Goal: Task Accomplishment & Management: Use online tool/utility

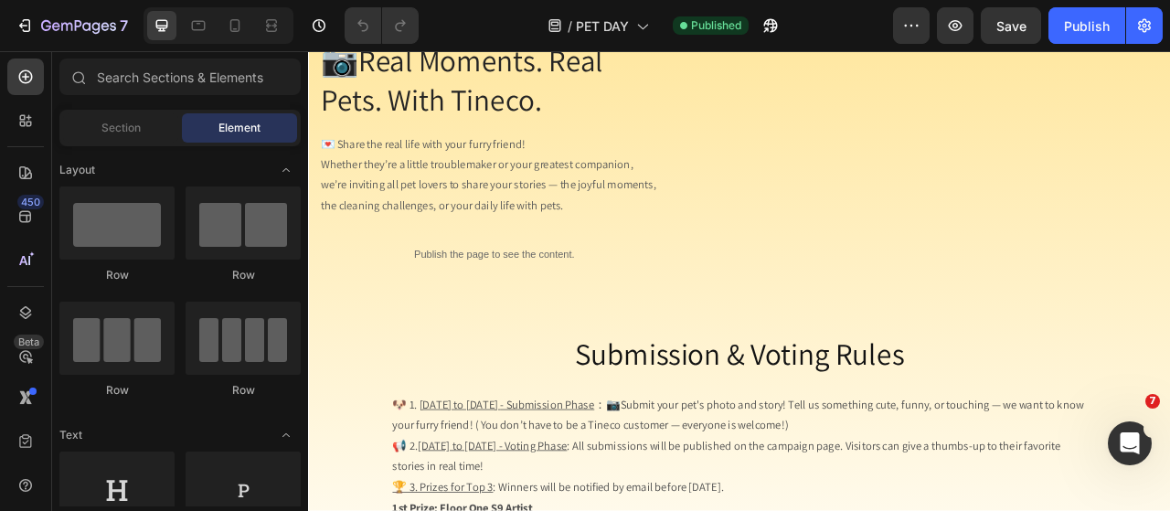
scroll to position [3290, 0]
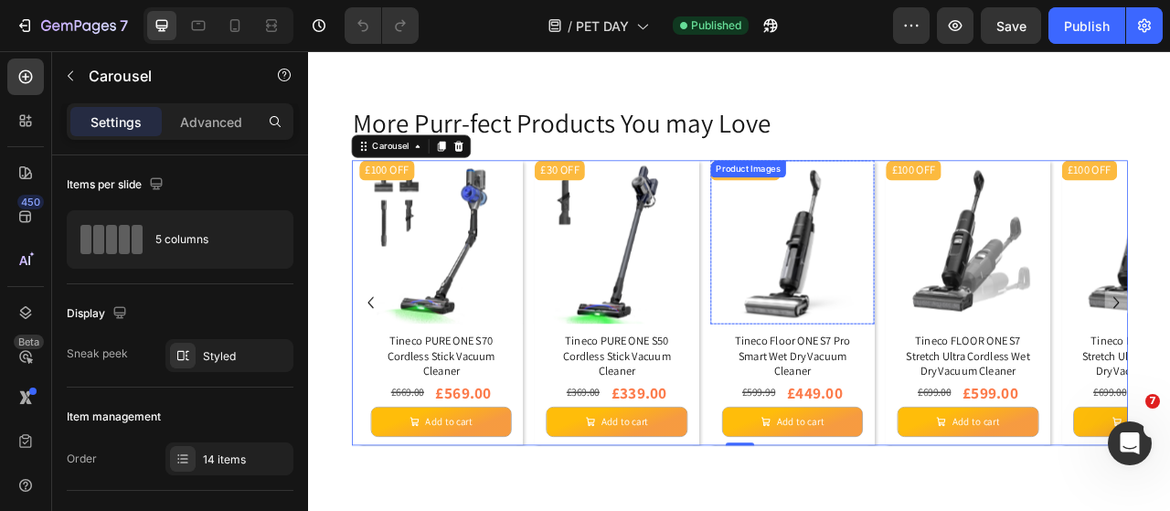
click at [929, 304] on img at bounding box center [923, 294] width 208 height 208
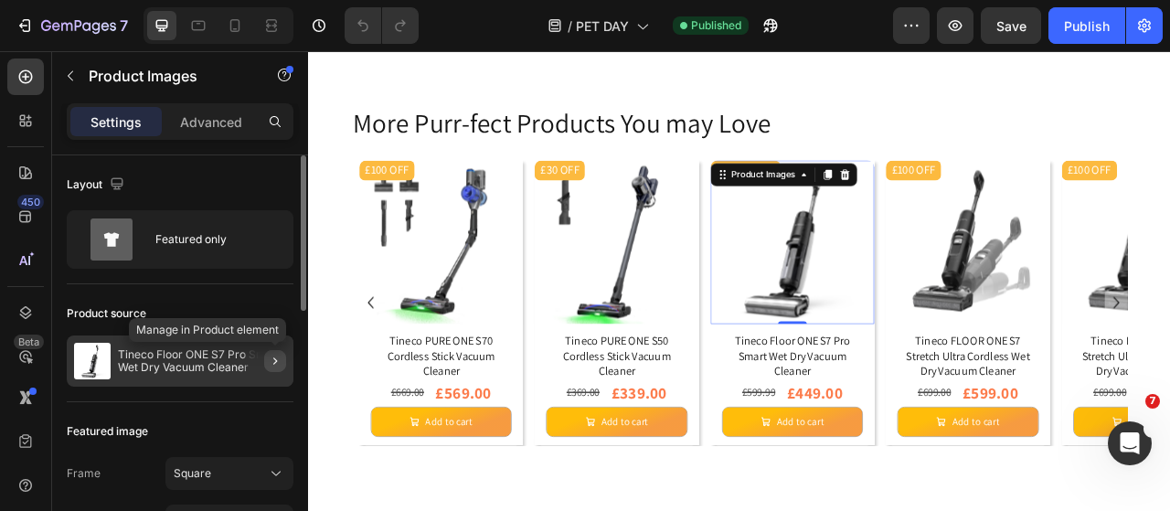
click at [273, 355] on icon "button" at bounding box center [275, 361] width 15 height 15
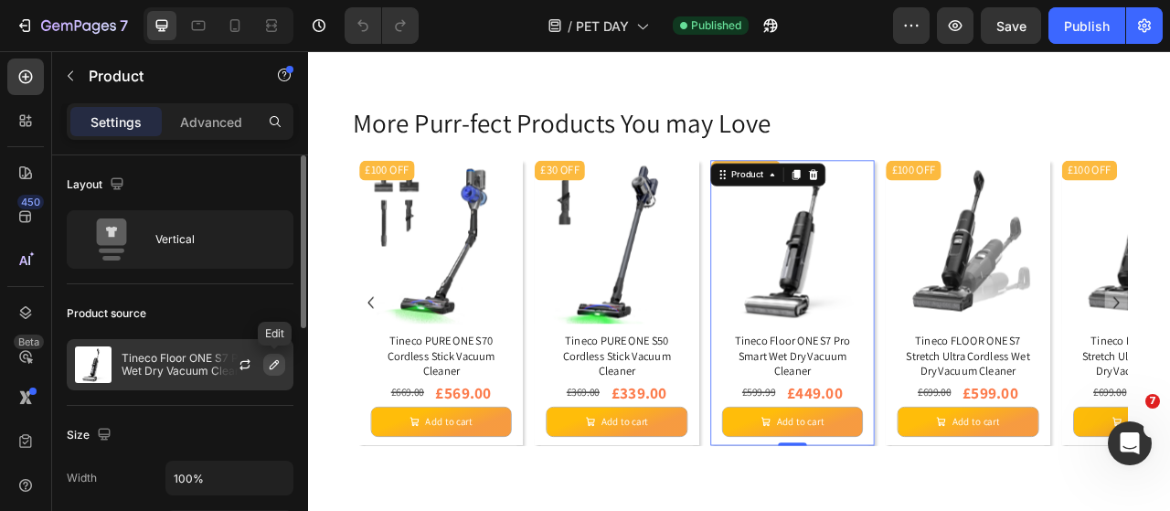
click at [272, 365] on icon "button" at bounding box center [274, 364] width 15 height 15
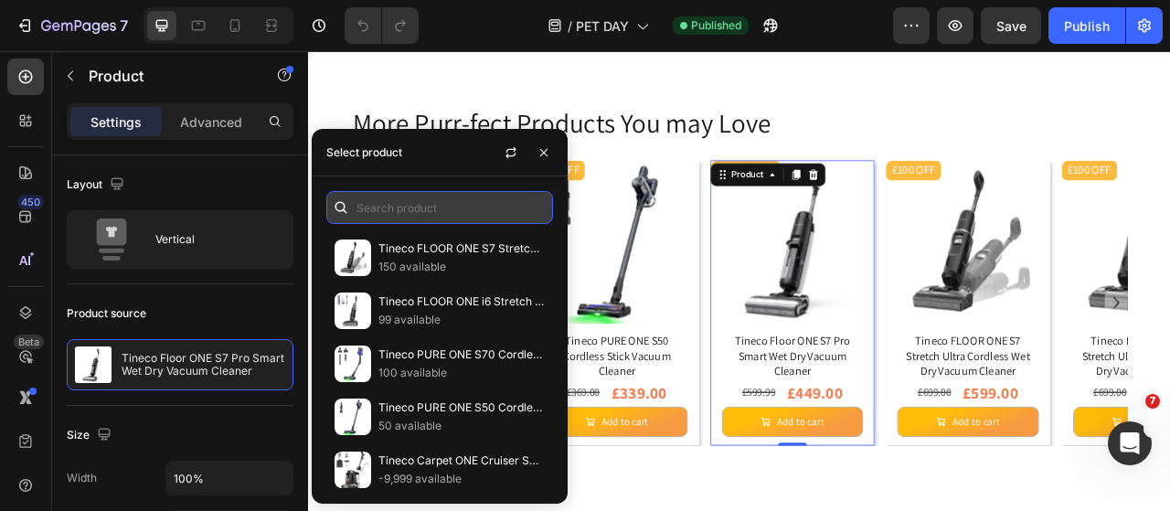
click at [375, 214] on input "text" at bounding box center [439, 207] width 227 height 33
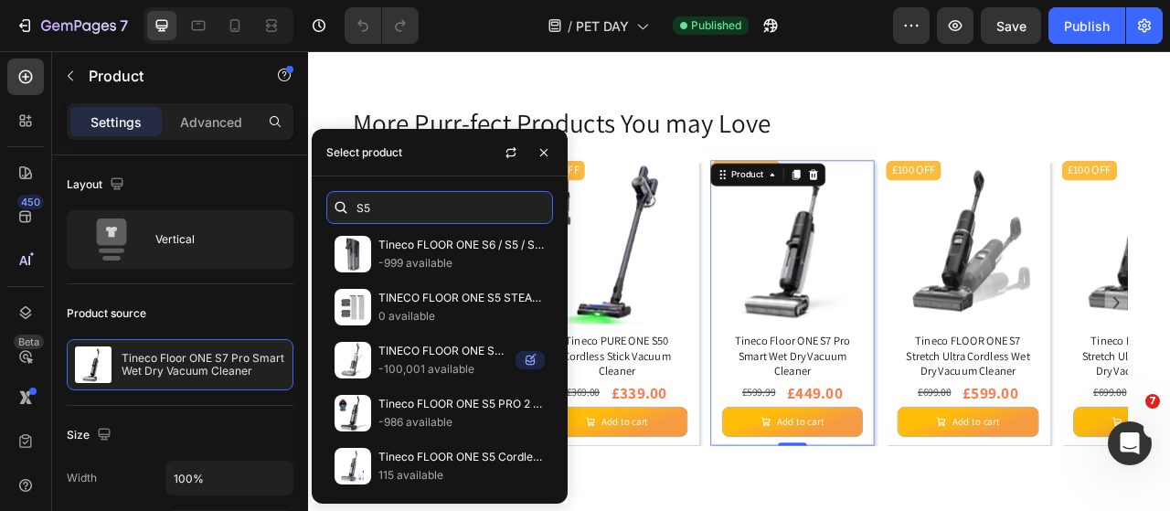
scroll to position [731, 0]
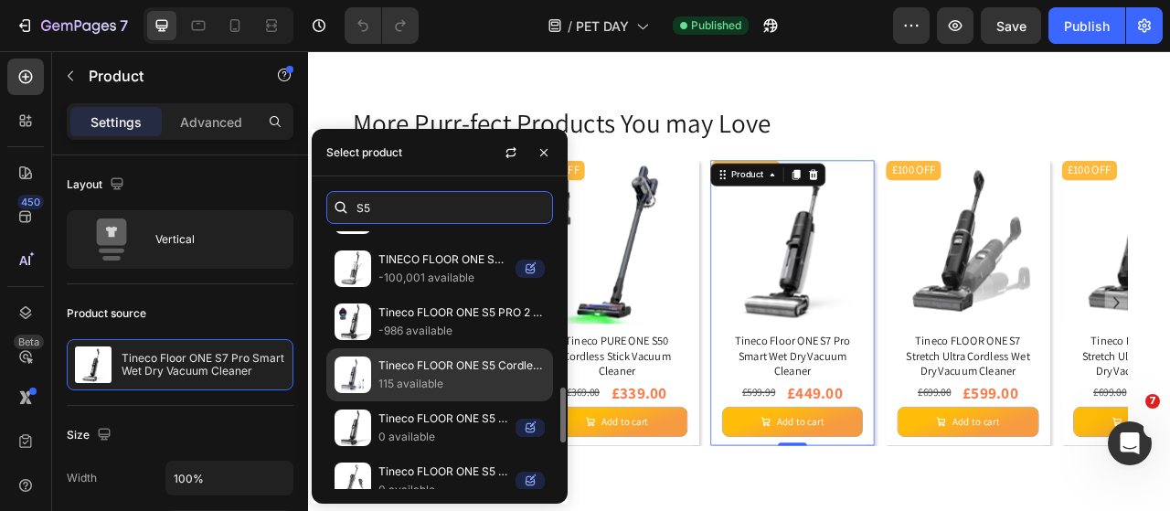
type input "S5"
click at [465, 375] on p "115 available" at bounding box center [461, 384] width 166 height 18
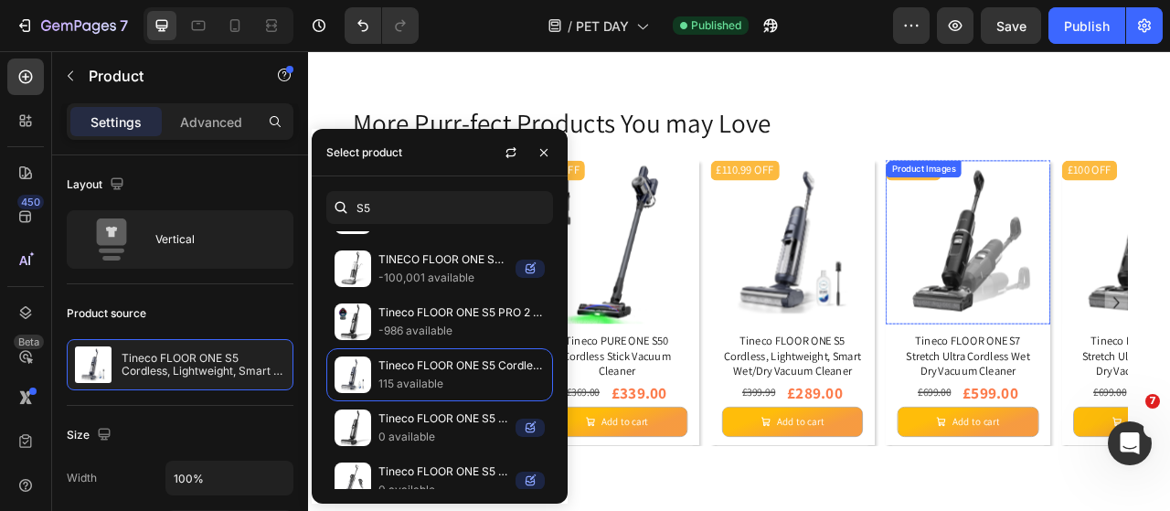
click at [1169, 321] on img at bounding box center [1146, 294] width 208 height 208
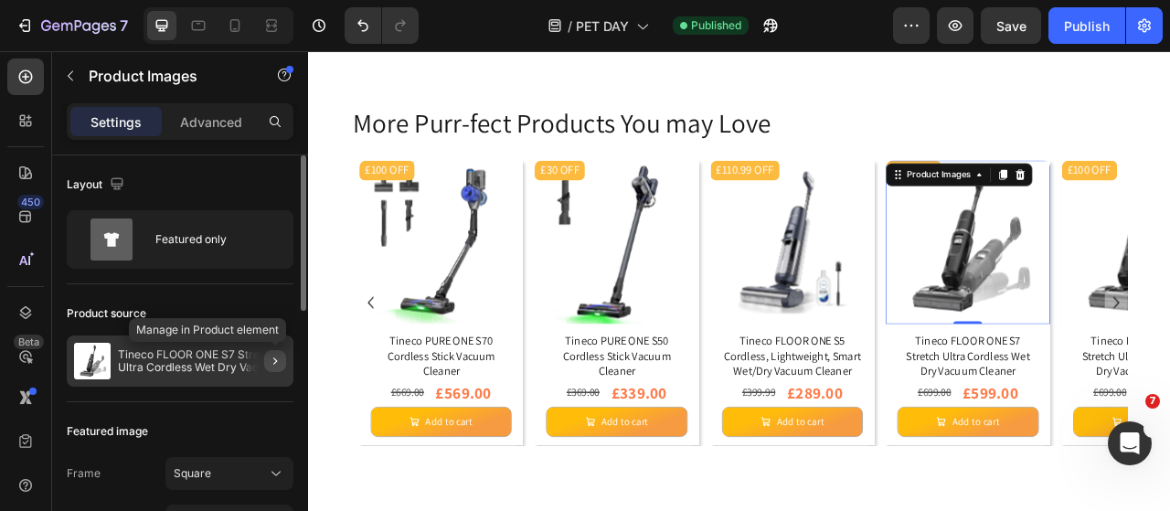
click at [274, 358] on icon "button" at bounding box center [275, 360] width 4 height 7
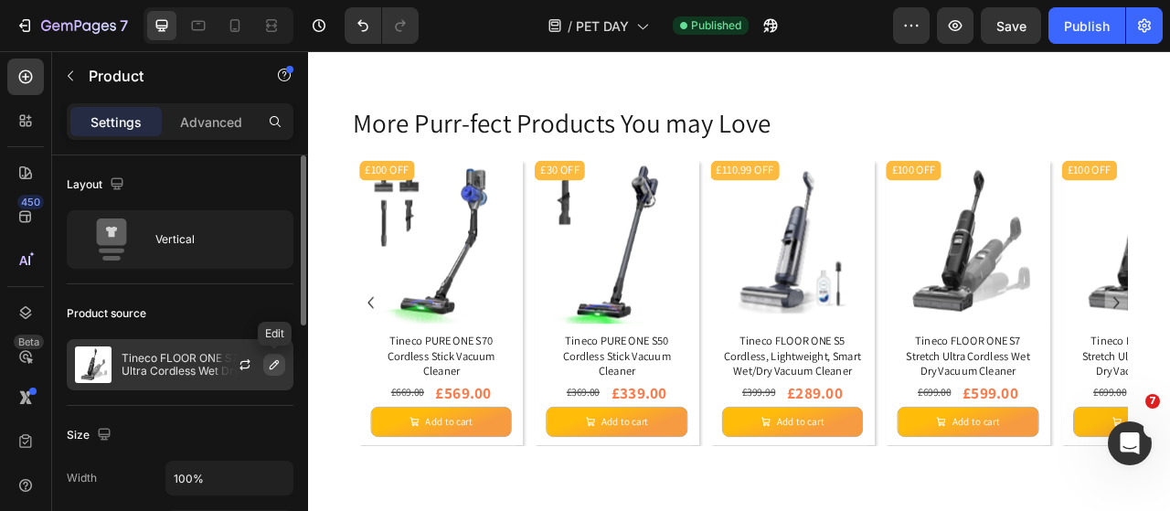
click at [270, 364] on icon "button" at bounding box center [274, 364] width 15 height 15
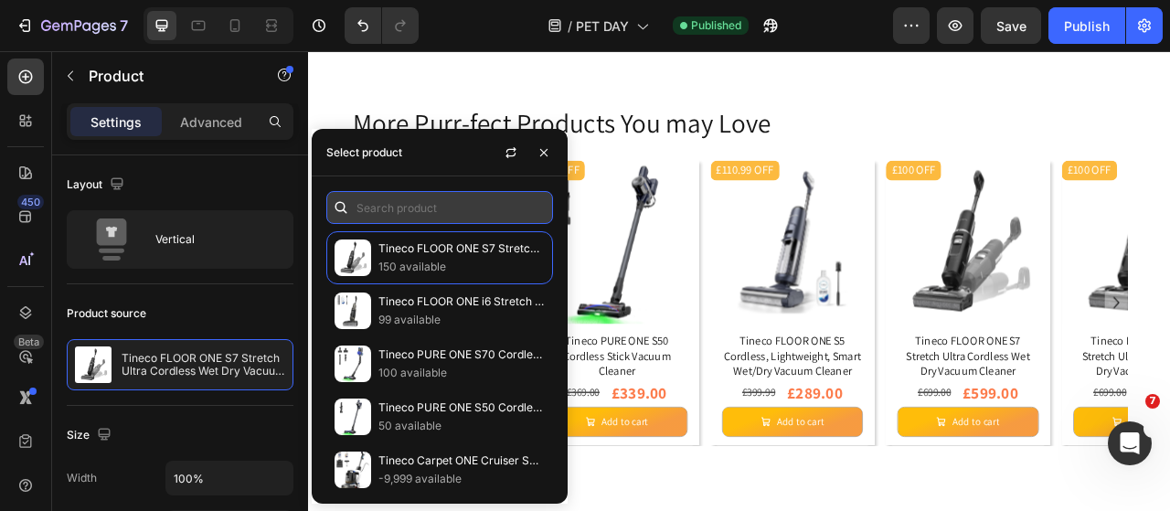
click at [424, 215] on input "text" at bounding box center [439, 207] width 227 height 33
type input "s"
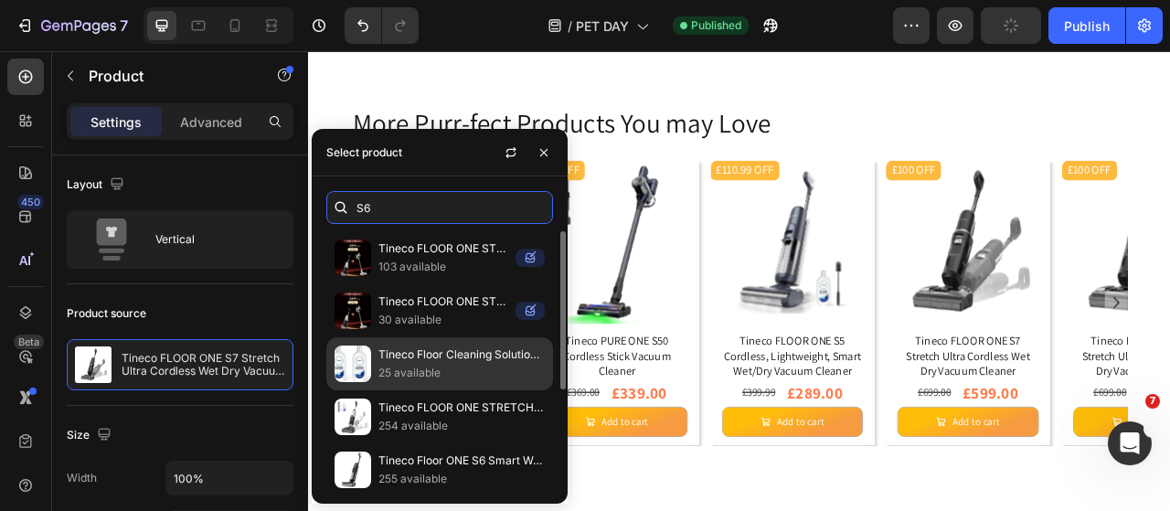
scroll to position [91, 0]
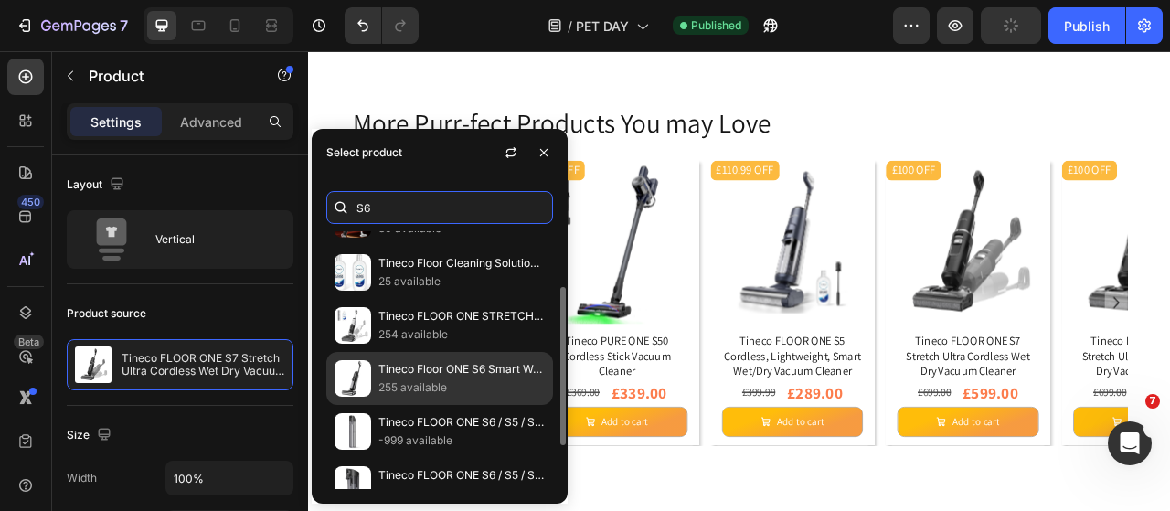
type input "S6"
click at [483, 387] on p "255 available" at bounding box center [461, 387] width 166 height 18
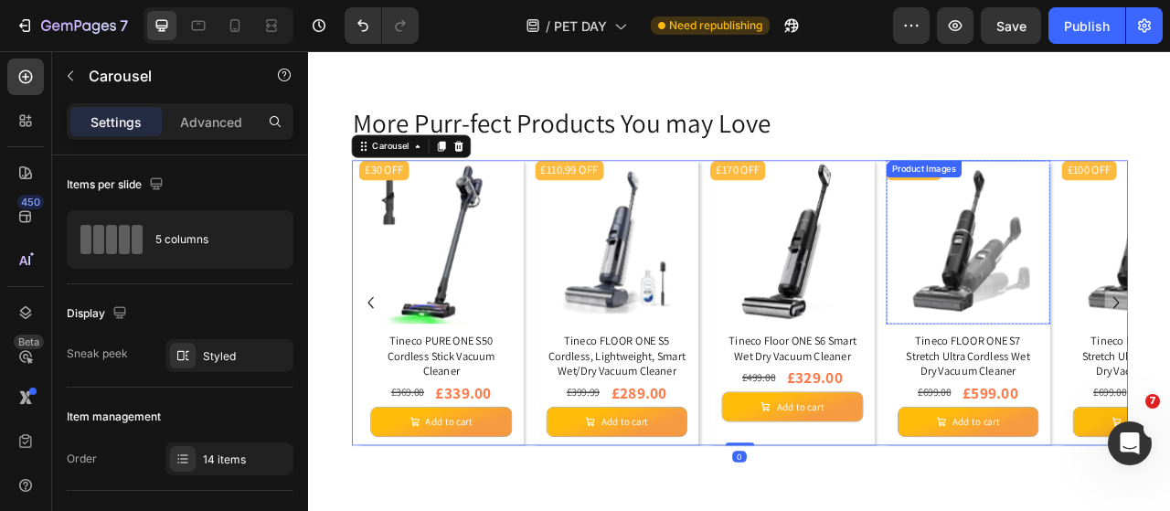
click at [1169, 338] on img at bounding box center [1146, 294] width 208 height 208
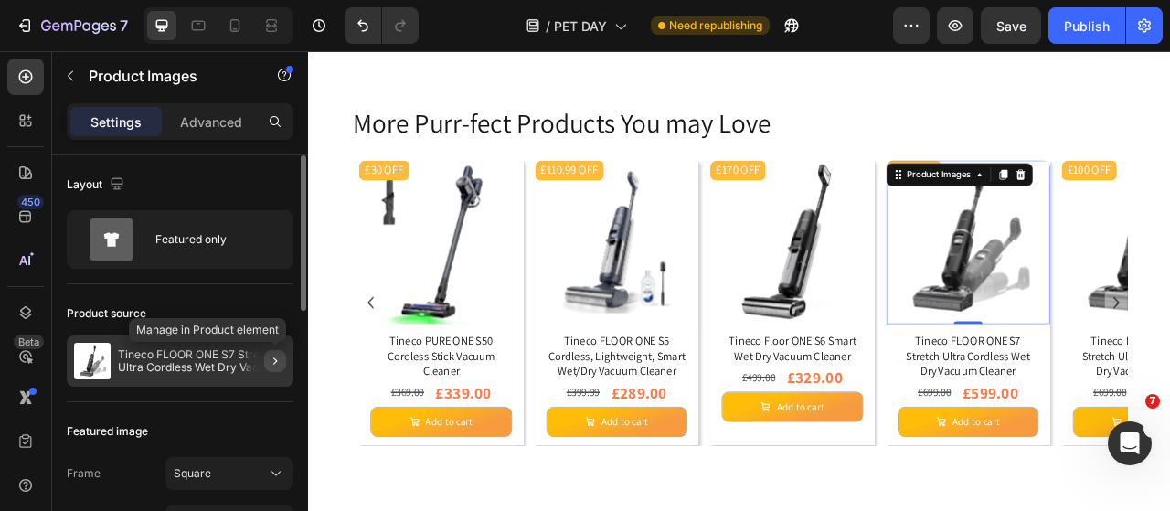
click at [276, 367] on button "button" at bounding box center [275, 361] width 22 height 22
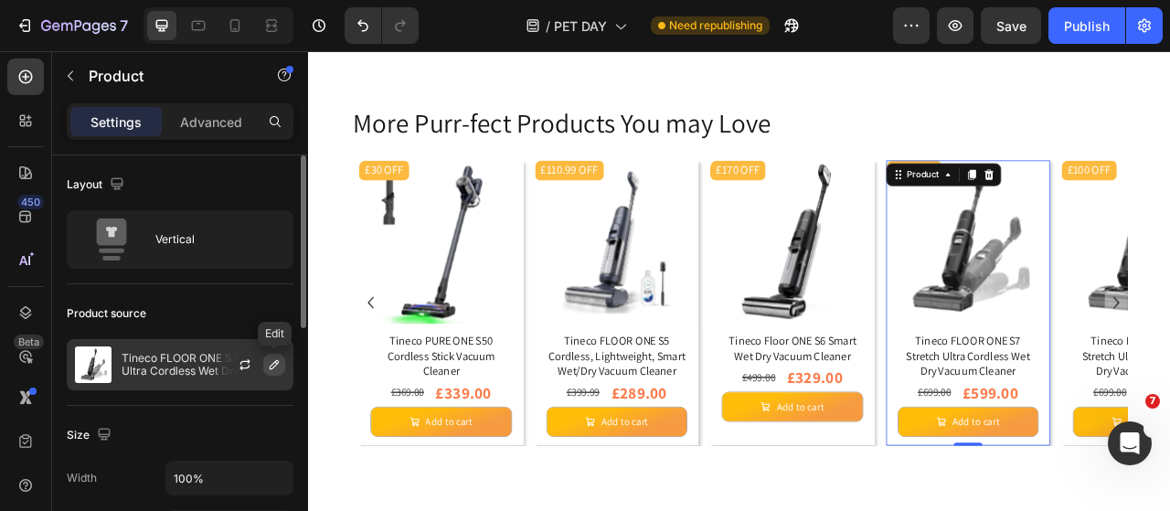
click at [274, 366] on icon "button" at bounding box center [274, 364] width 15 height 15
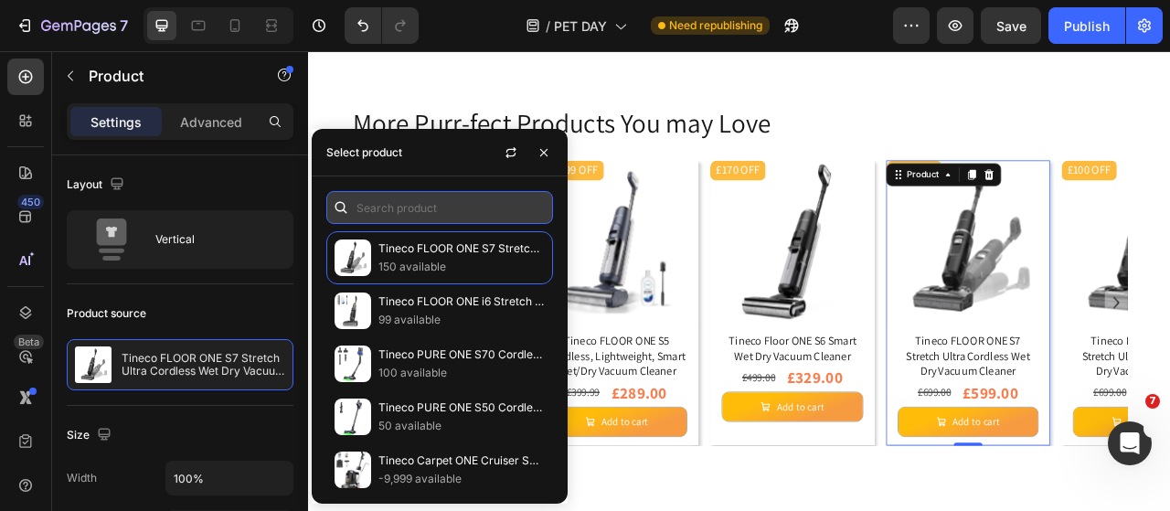
click at [358, 221] on input "text" at bounding box center [439, 207] width 227 height 33
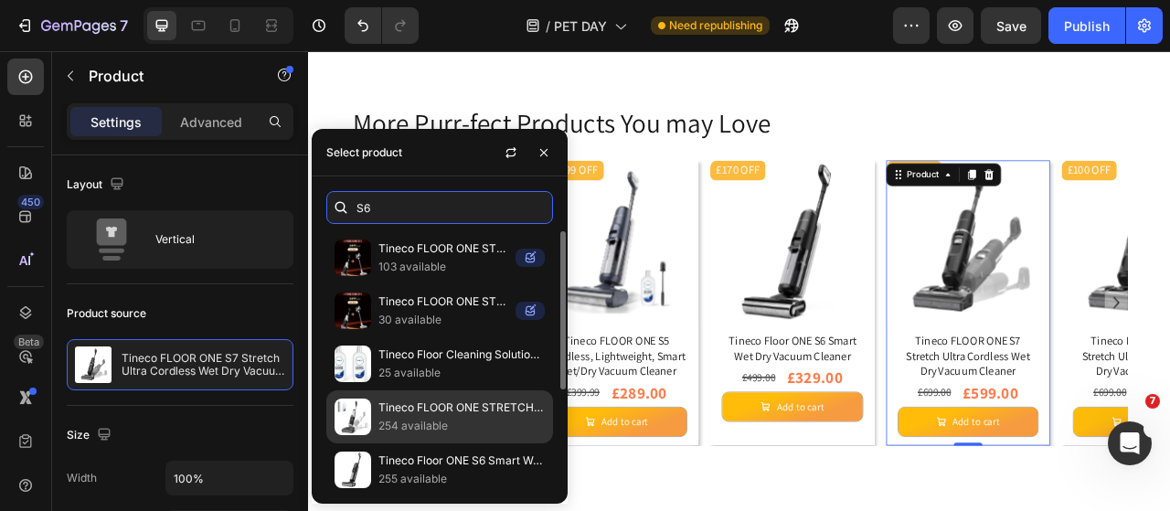
type input "S6"
click at [485, 401] on p "Tineco FLOOR ONE STRETCH S6 Wet Dry Vacuum Cleaner" at bounding box center [461, 407] width 166 height 18
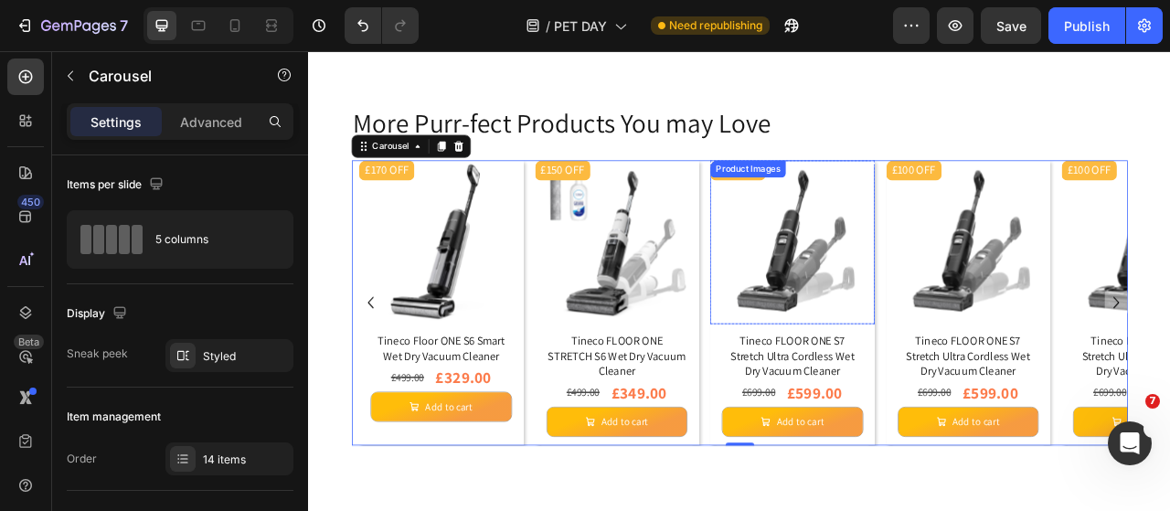
click at [969, 281] on img at bounding box center [923, 294] width 208 height 208
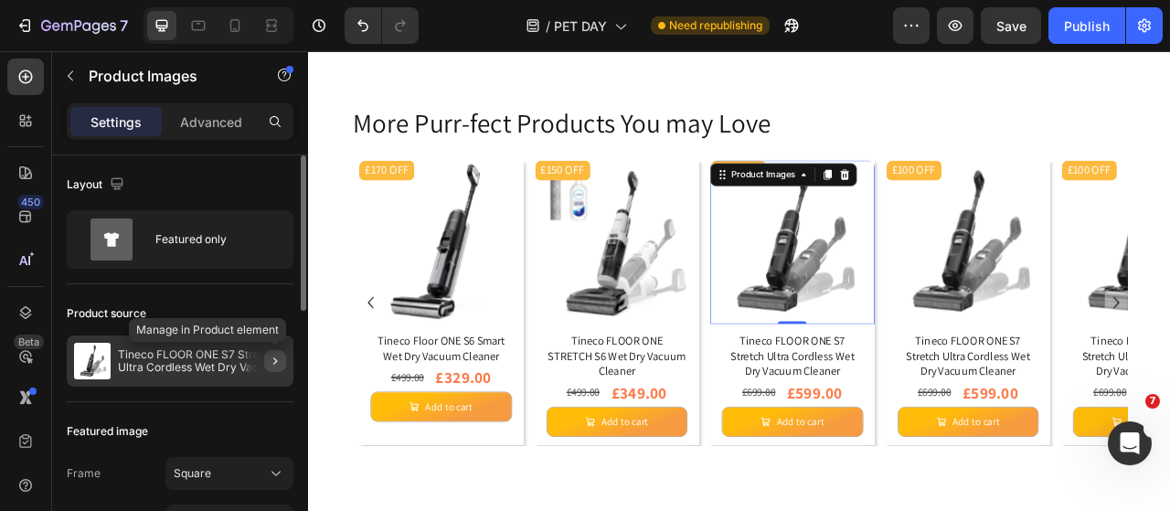
drag, startPoint x: 279, startPoint y: 359, endPoint x: 14, endPoint y: 418, distance: 271.4
click at [279, 359] on icon "button" at bounding box center [275, 361] width 15 height 15
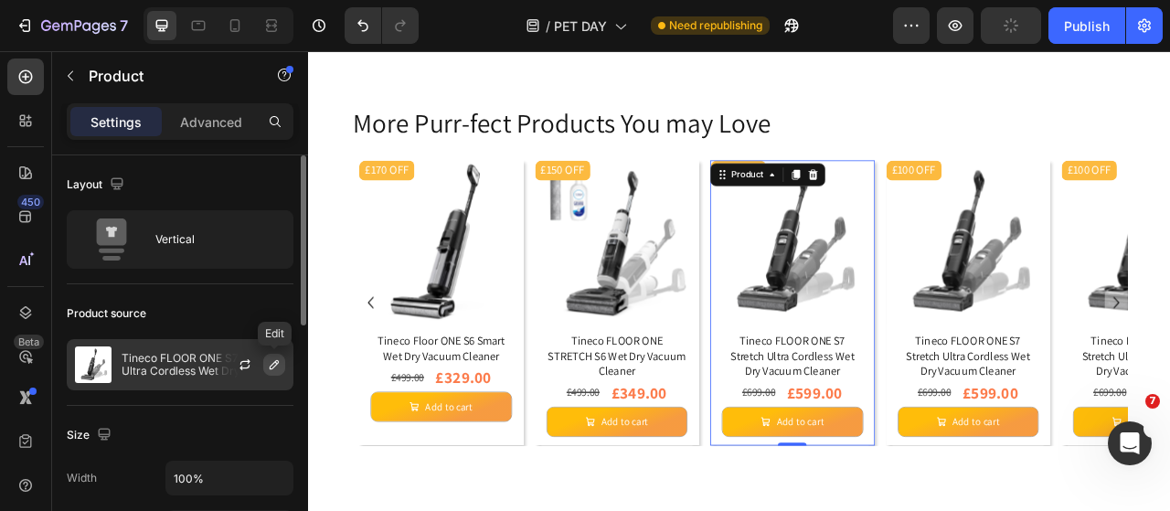
click at [278, 367] on icon "button" at bounding box center [274, 364] width 15 height 15
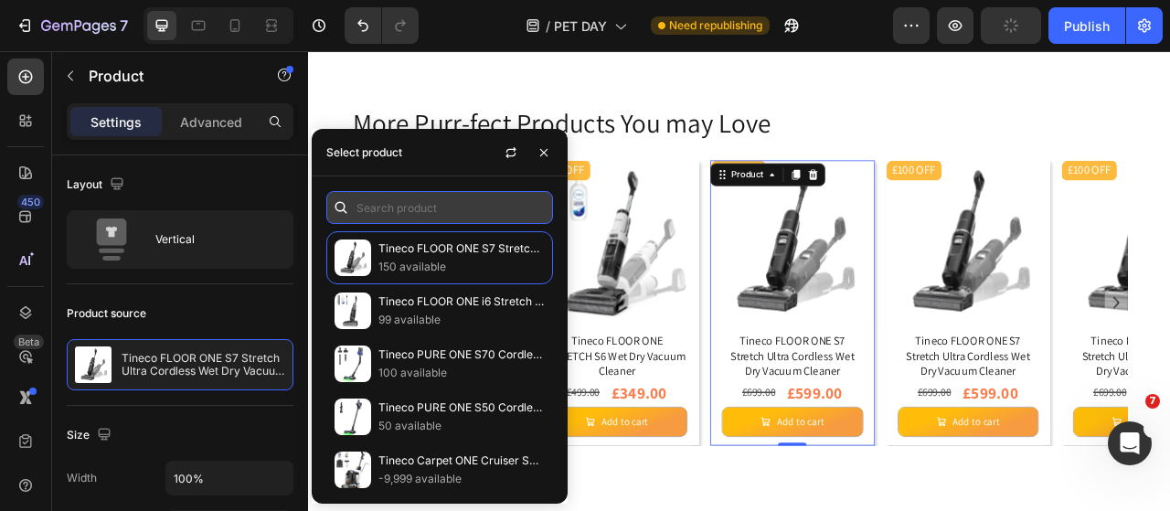
click at [428, 210] on input "text" at bounding box center [439, 207] width 227 height 33
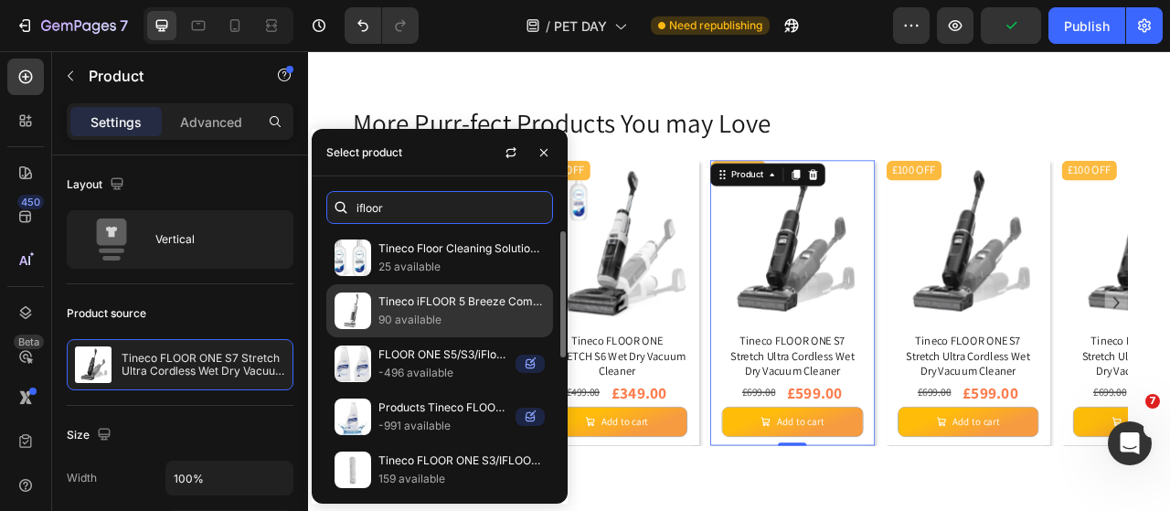
type input "ifloor"
click at [450, 314] on p "90 available" at bounding box center [461, 320] width 166 height 18
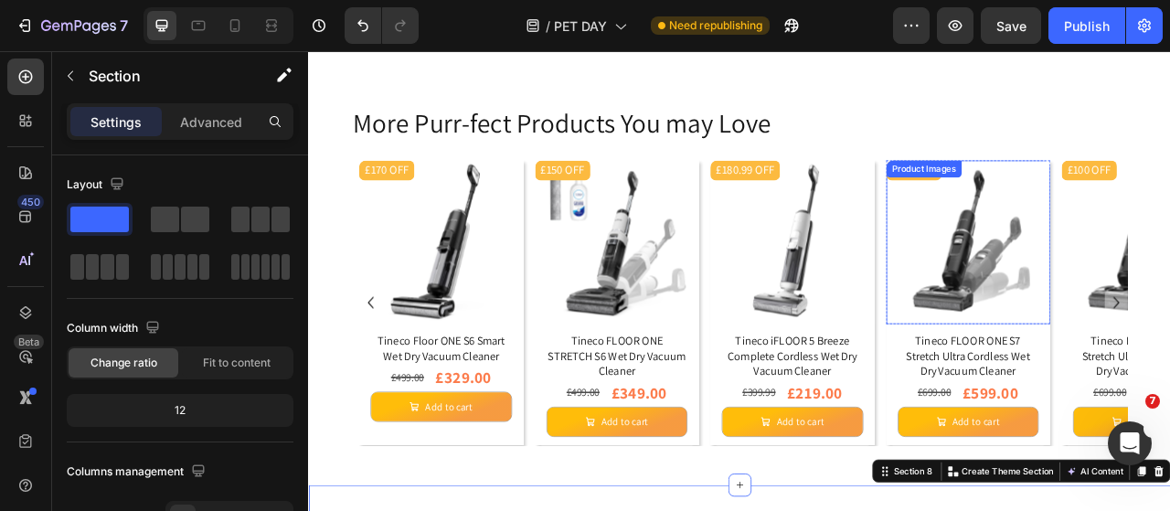
click at [1169, 334] on img at bounding box center [1146, 294] width 208 height 208
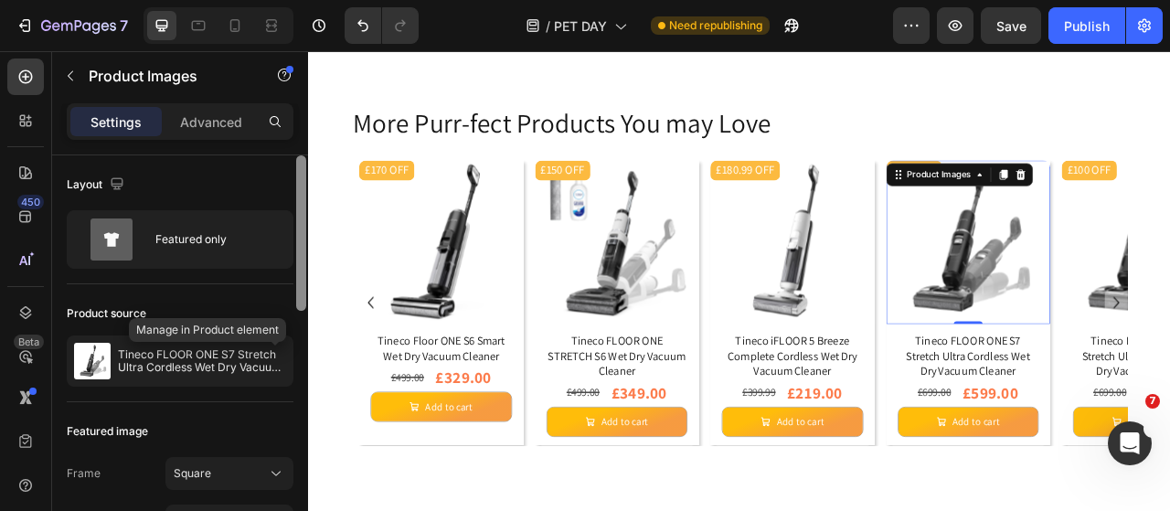
drag, startPoint x: 277, startPoint y: 362, endPoint x: 305, endPoint y: 328, distance: 44.1
click at [0, 0] on icon "button" at bounding box center [0, 0] width 0 height 0
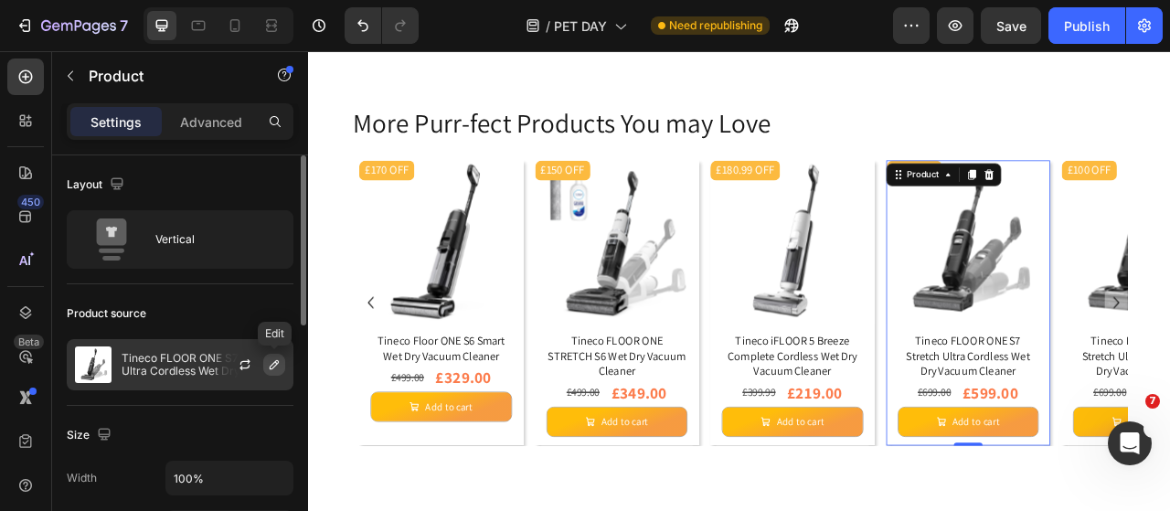
click at [281, 356] on button "button" at bounding box center [274, 365] width 22 height 22
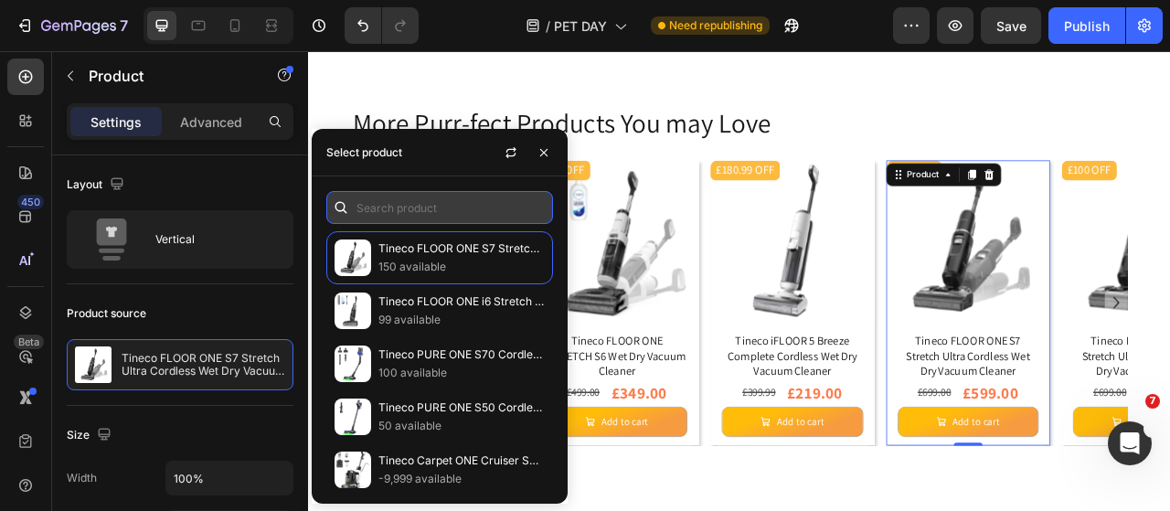
click at [408, 214] on input "text" at bounding box center [439, 207] width 227 height 33
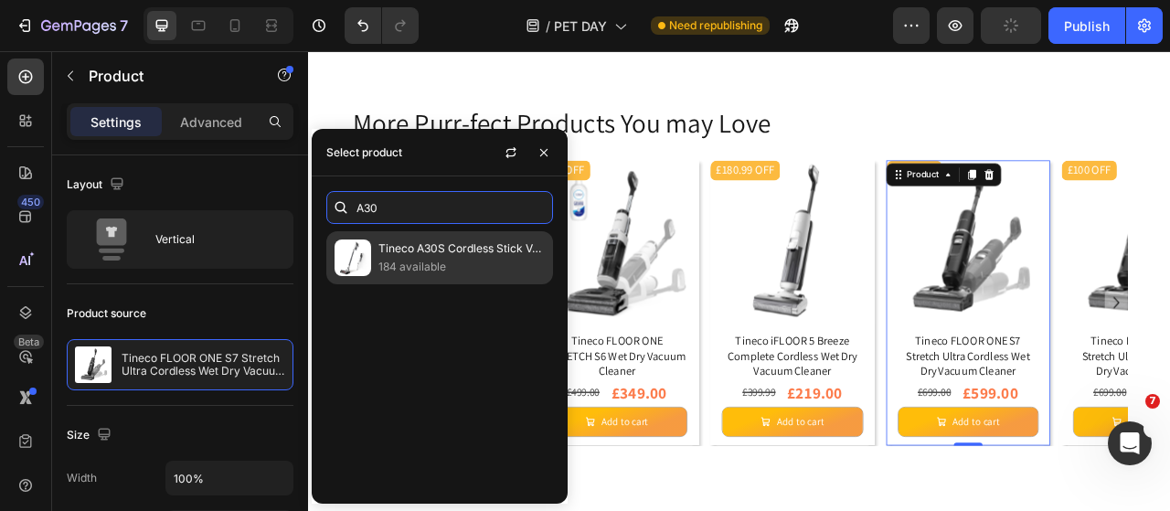
type input "A30"
click at [453, 256] on p "Tineco A30S Cordless Stick Vacuum Cleaner" at bounding box center [461, 248] width 166 height 18
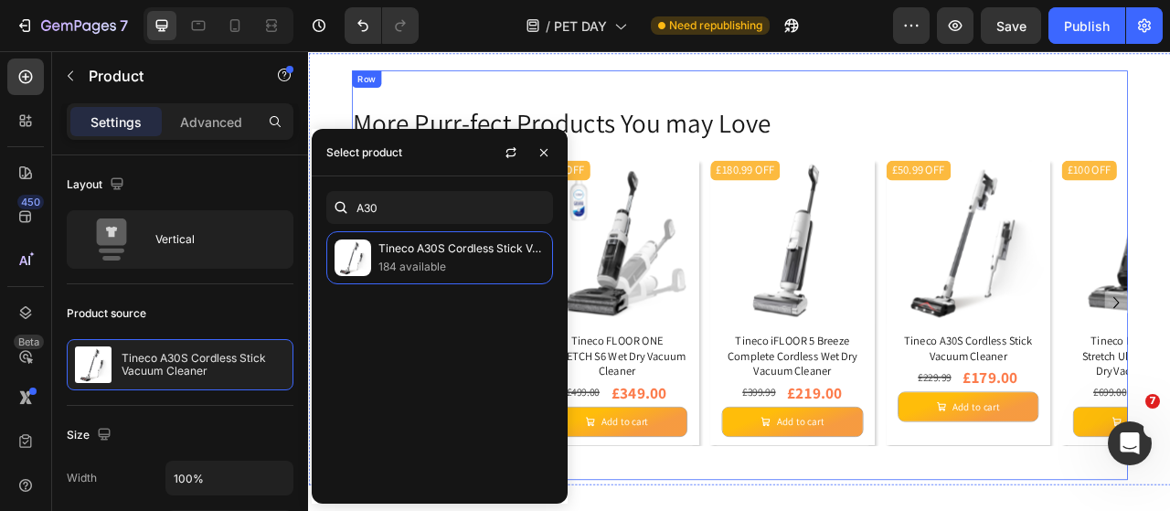
click at [1161, 510] on div "More Purr-fect Products You may Love Heading £100 OFF Product Badge Product Ima…" at bounding box center [856, 337] width 987 height 522
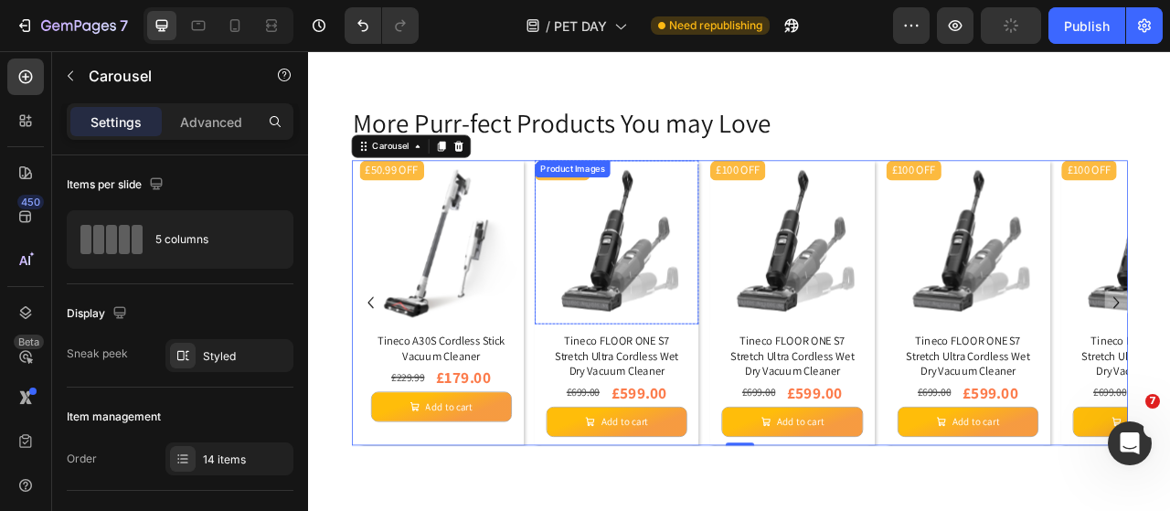
click at [690, 319] on img at bounding box center [699, 294] width 208 height 208
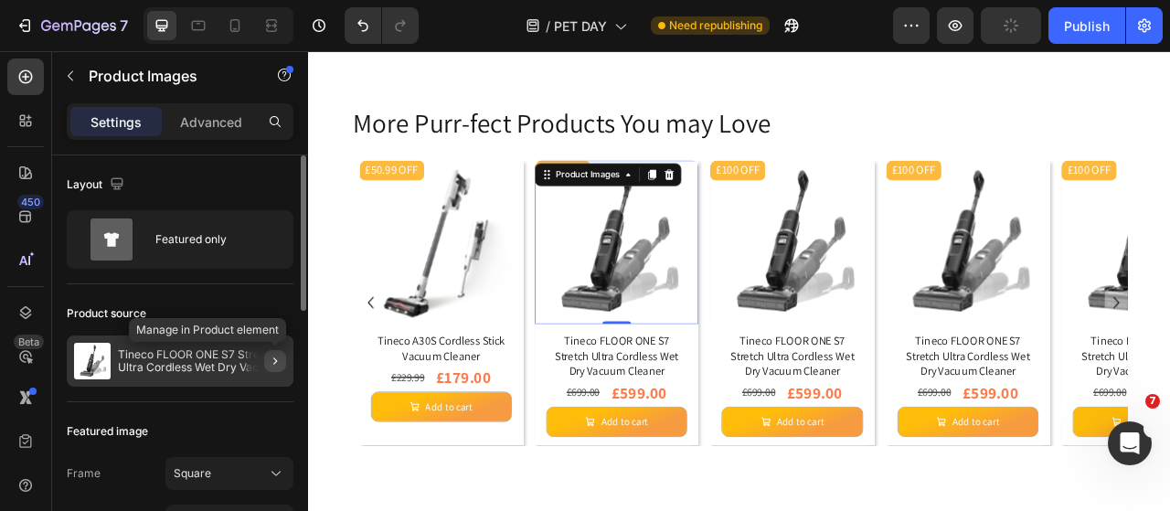
click at [276, 358] on icon "button" at bounding box center [275, 361] width 15 height 15
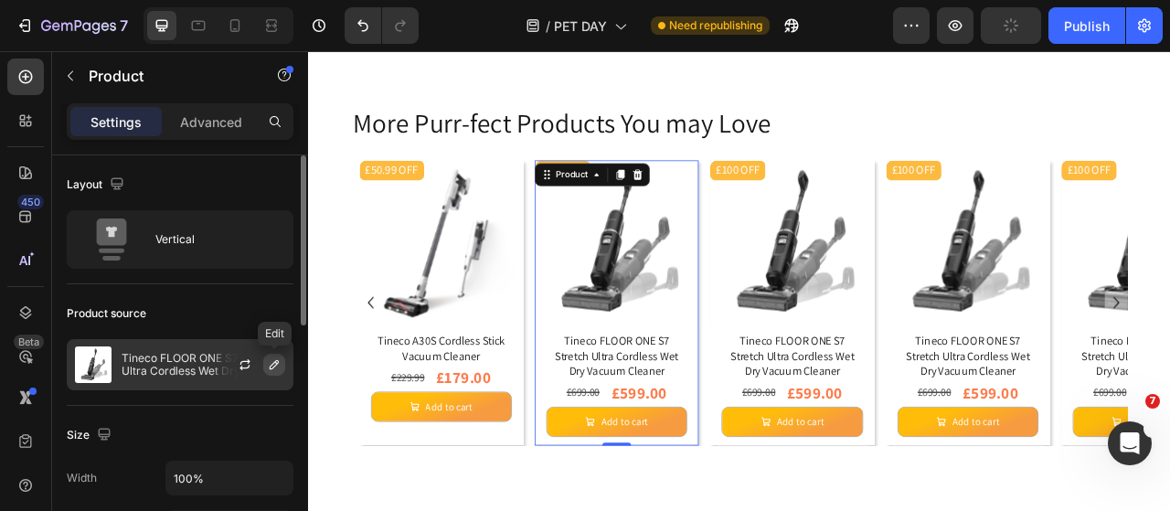
click at [272, 360] on icon "button" at bounding box center [274, 364] width 15 height 15
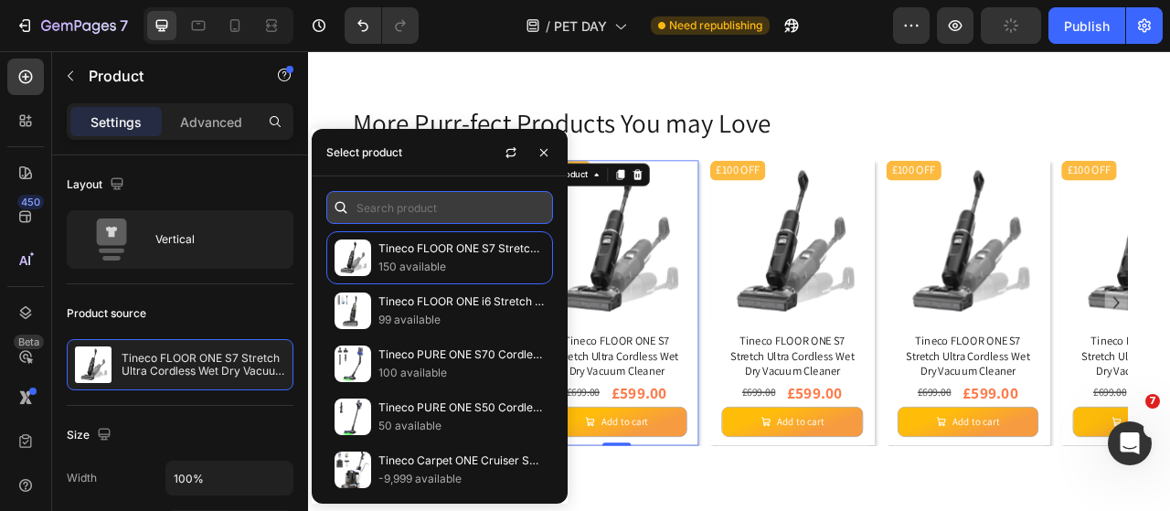
click at [382, 208] on input "text" at bounding box center [439, 207] width 227 height 33
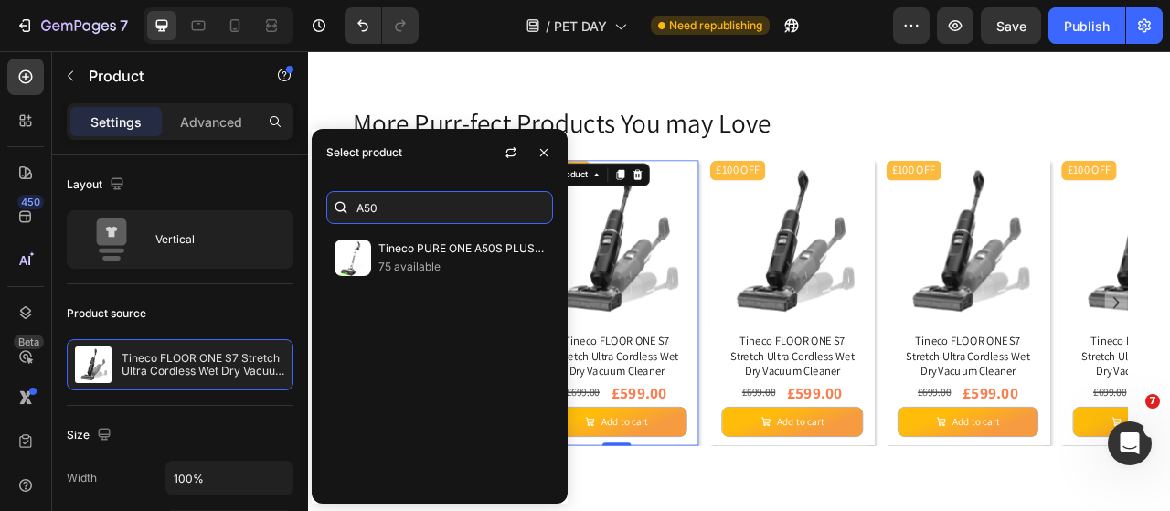
type input "A50"
click at [445, 269] on p "75 available" at bounding box center [461, 267] width 166 height 18
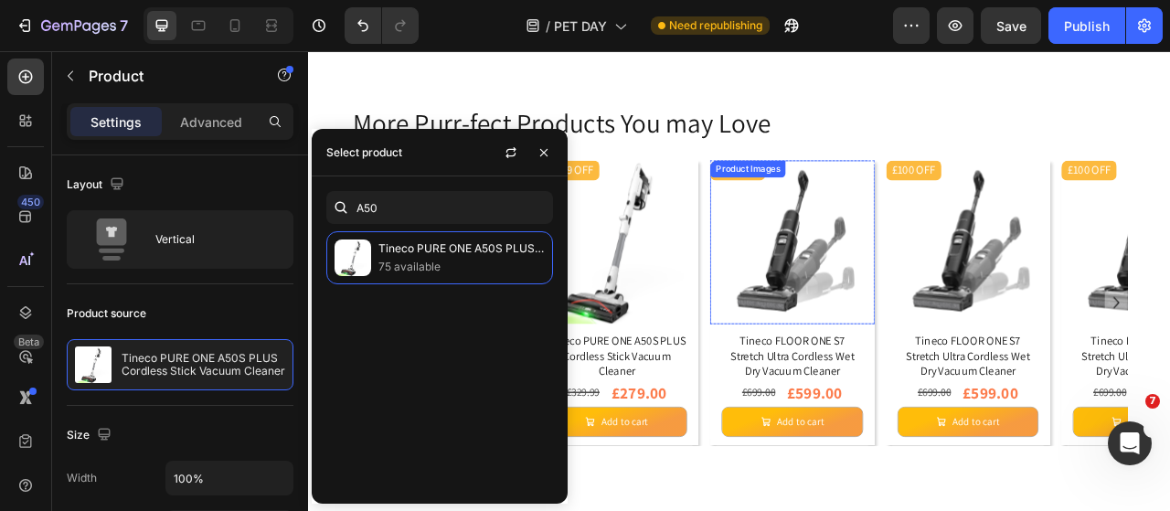
drag, startPoint x: 991, startPoint y: 334, endPoint x: 978, endPoint y: 336, distance: 13.8
click at [991, 334] on img at bounding box center [923, 294] width 208 height 208
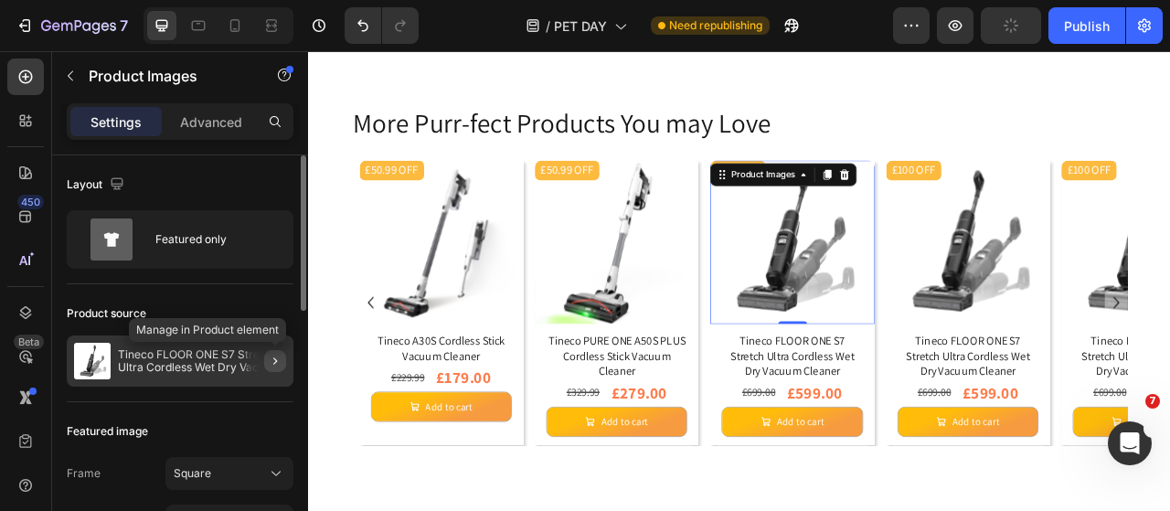
click at [284, 360] on button "button" at bounding box center [275, 361] width 22 height 22
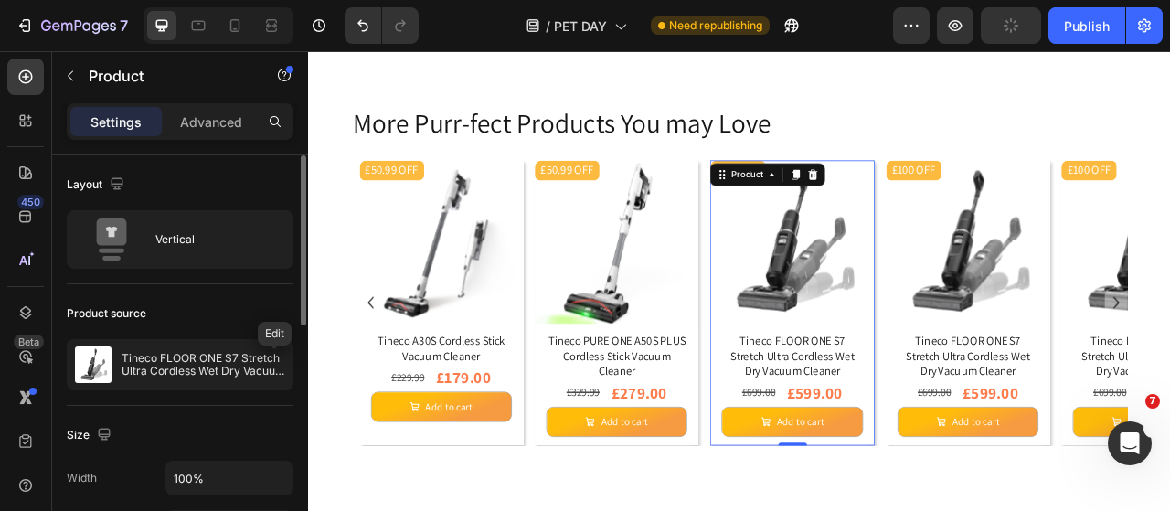
click at [0, 0] on icon "button" at bounding box center [0, 0] width 0 height 0
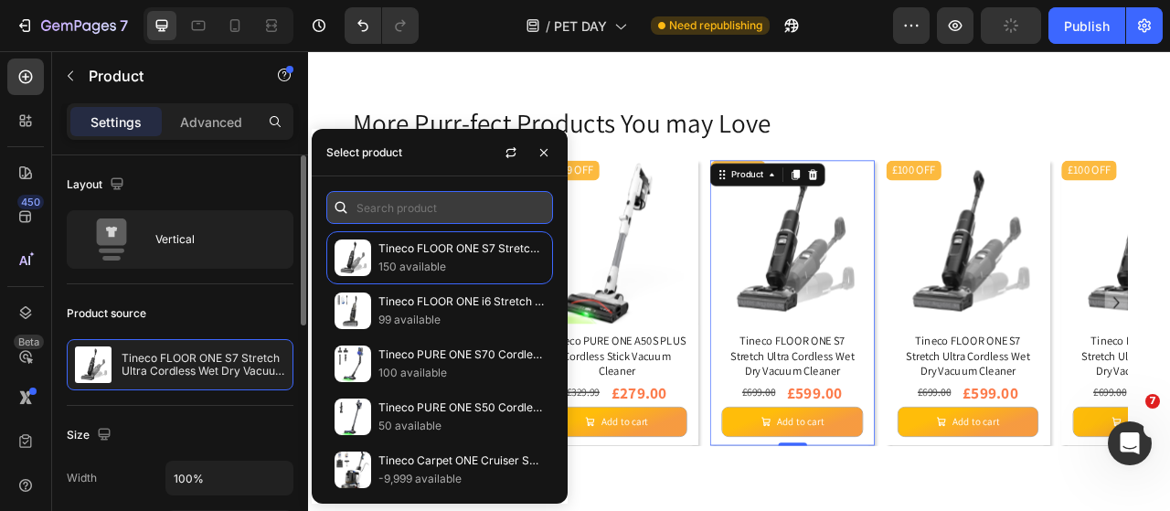
click at [397, 206] on input "text" at bounding box center [439, 207] width 227 height 33
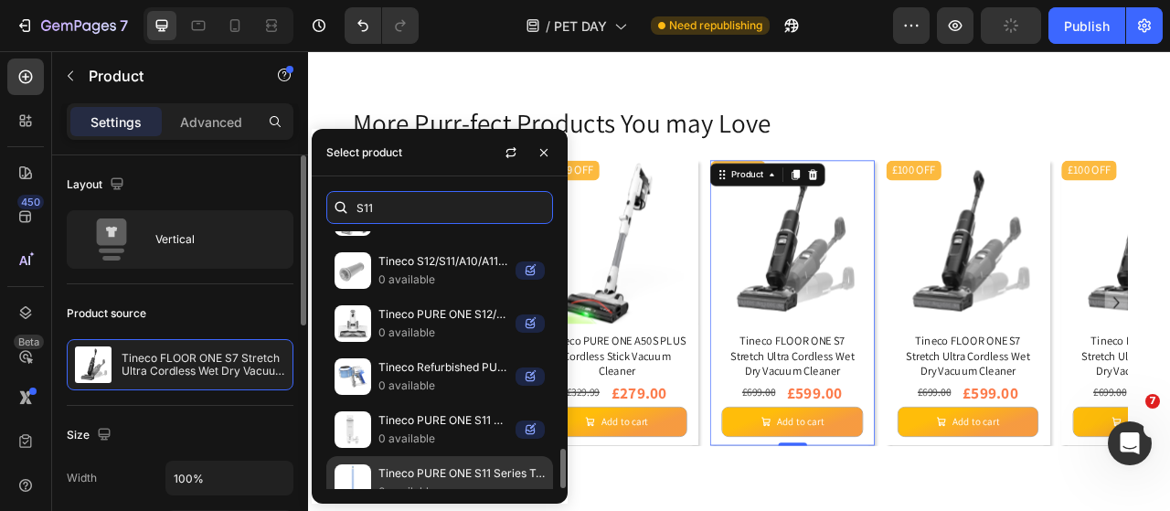
scroll to position [1235, 0]
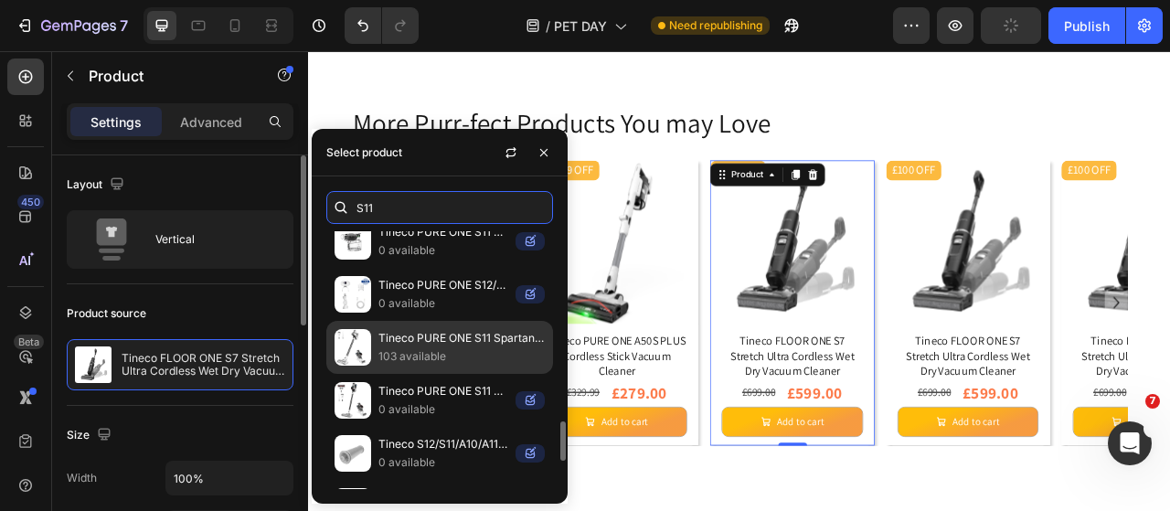
type input "S11"
click at [462, 347] on p "103 available" at bounding box center [461, 356] width 166 height 18
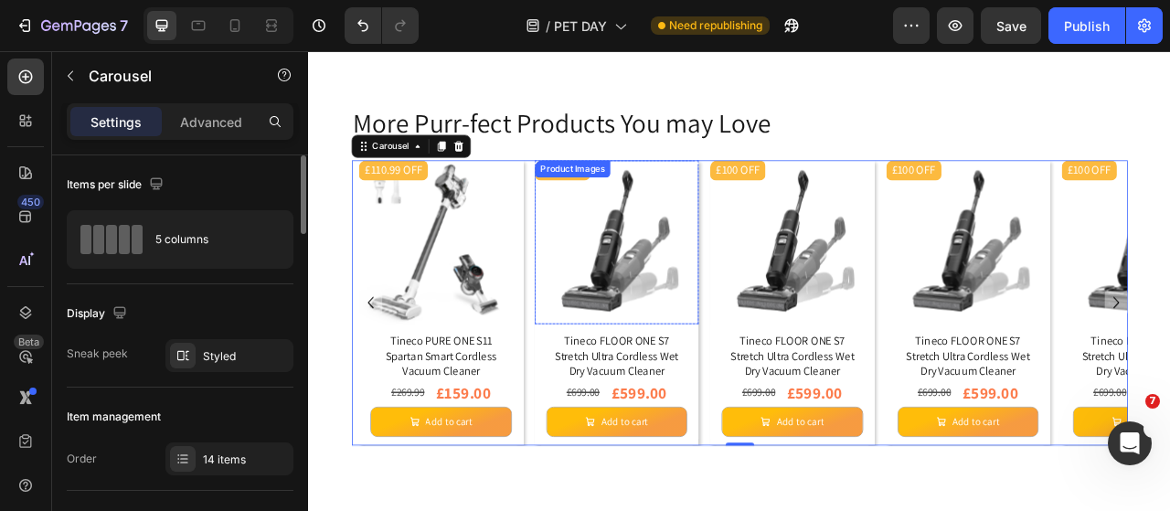
click at [703, 309] on img at bounding box center [699, 294] width 208 height 208
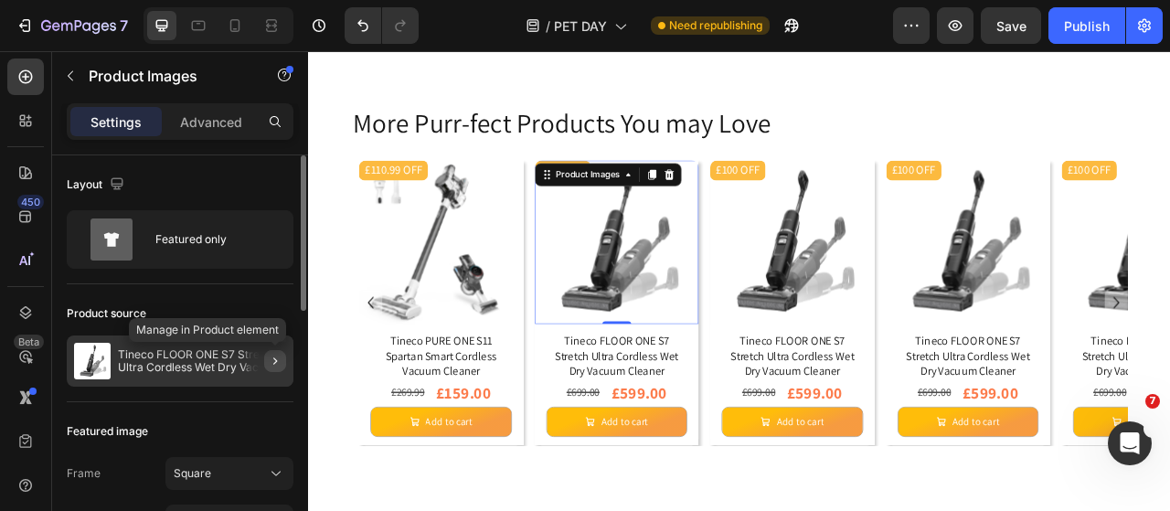
click at [269, 365] on icon "button" at bounding box center [275, 361] width 15 height 15
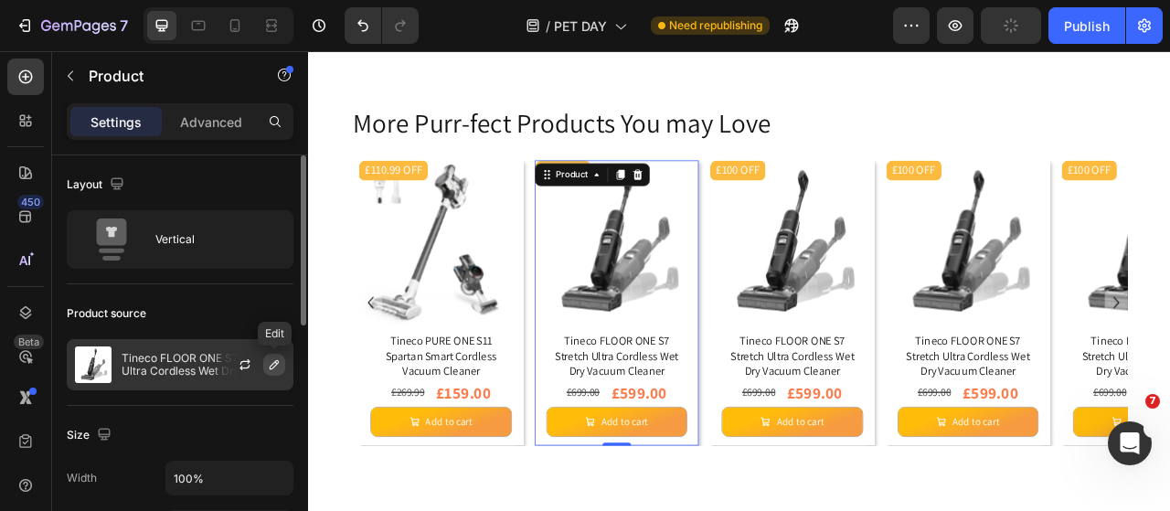
click at [272, 363] on icon "button" at bounding box center [274, 364] width 9 height 9
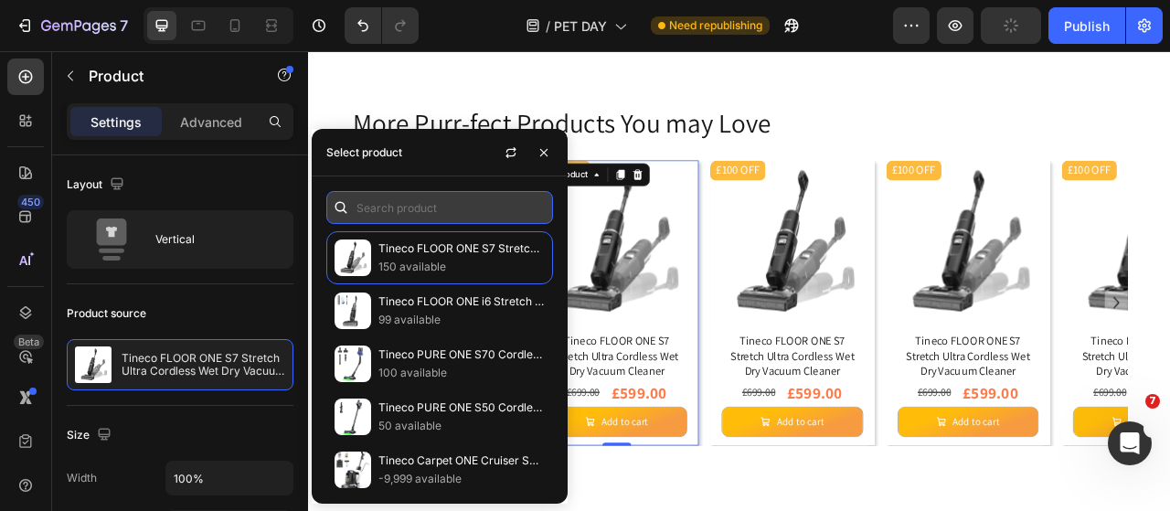
click at [417, 196] on input "text" at bounding box center [439, 207] width 227 height 33
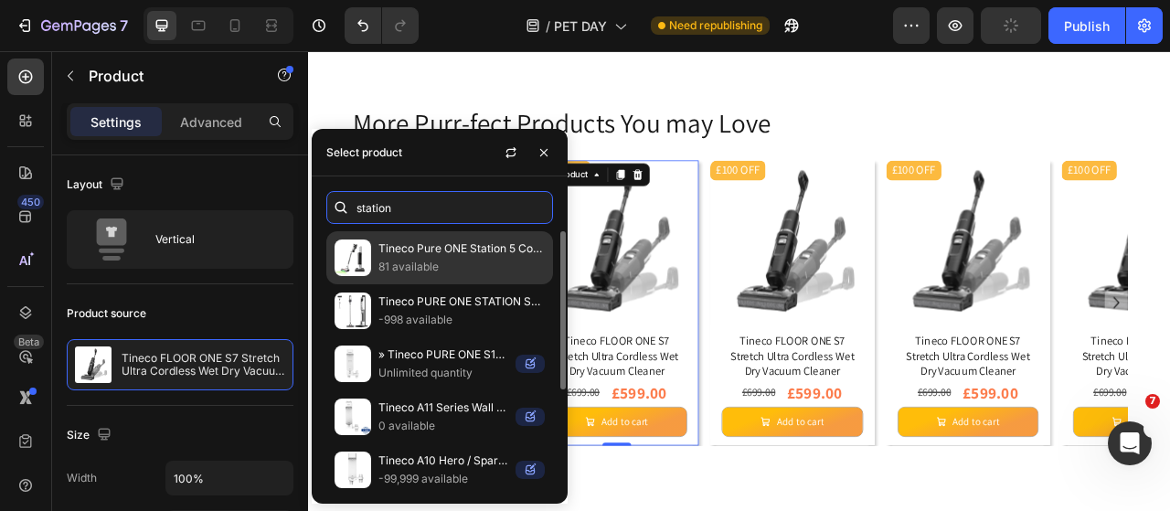
type input "station"
click at [427, 248] on p "Tineco Pure ONE Station 5 Cordless Smart Vacuum" at bounding box center [461, 248] width 166 height 18
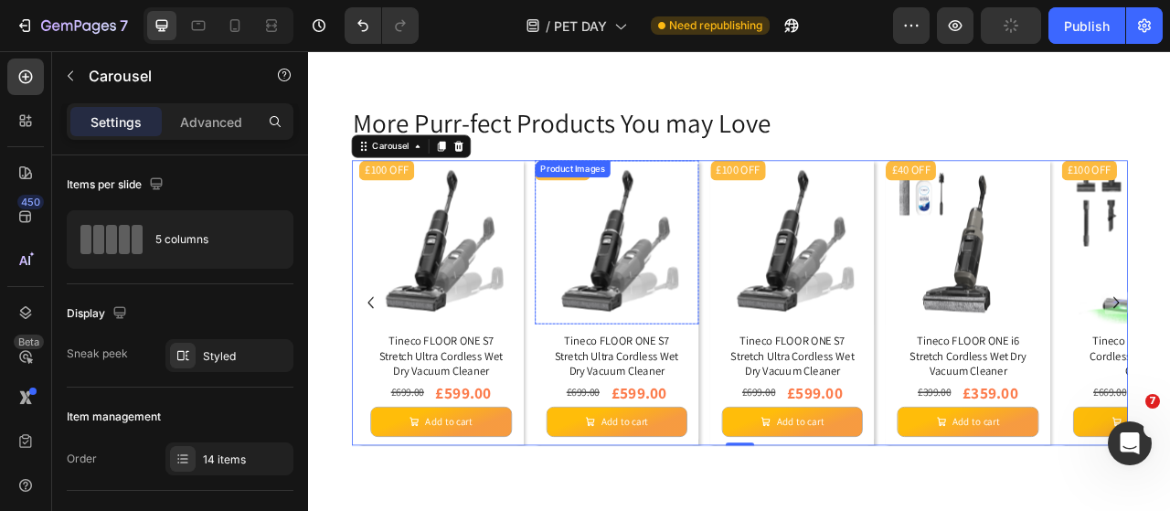
click at [677, 309] on img at bounding box center [699, 294] width 208 height 208
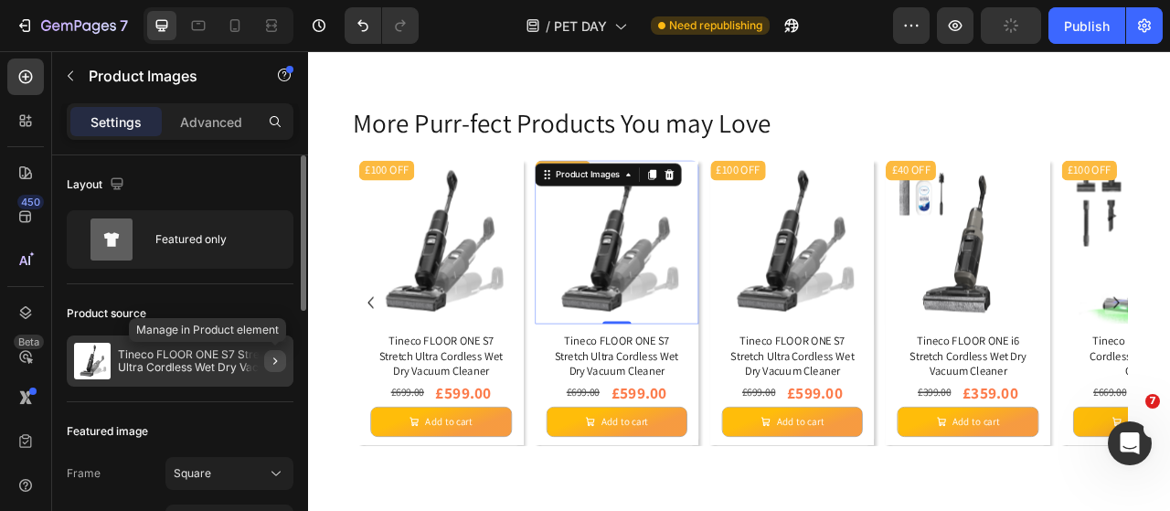
drag, startPoint x: 270, startPoint y: 365, endPoint x: 23, endPoint y: 280, distance: 260.9
click at [270, 365] on icon "button" at bounding box center [275, 361] width 15 height 15
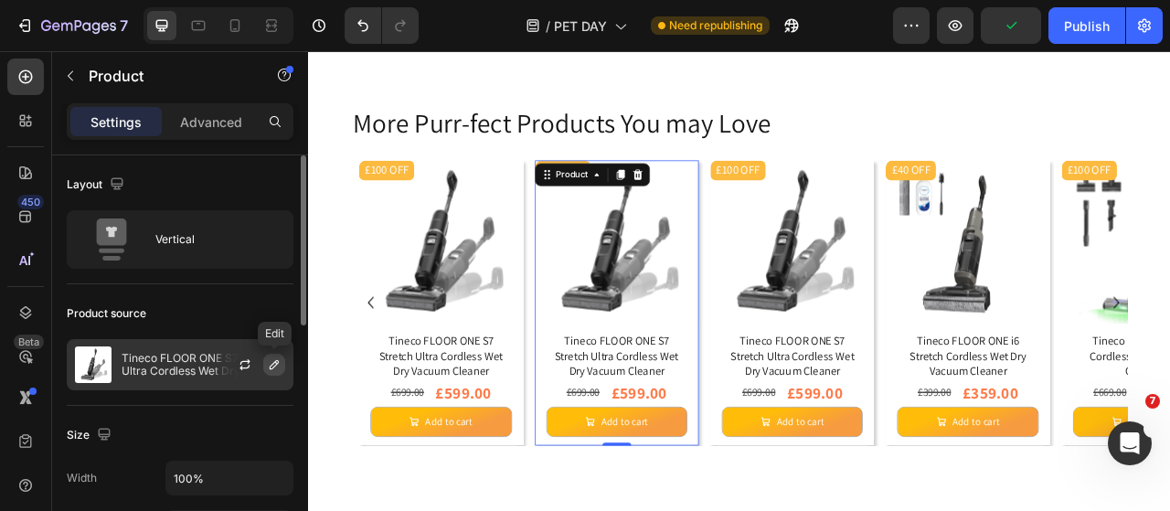
click at [267, 361] on icon "button" at bounding box center [274, 364] width 15 height 15
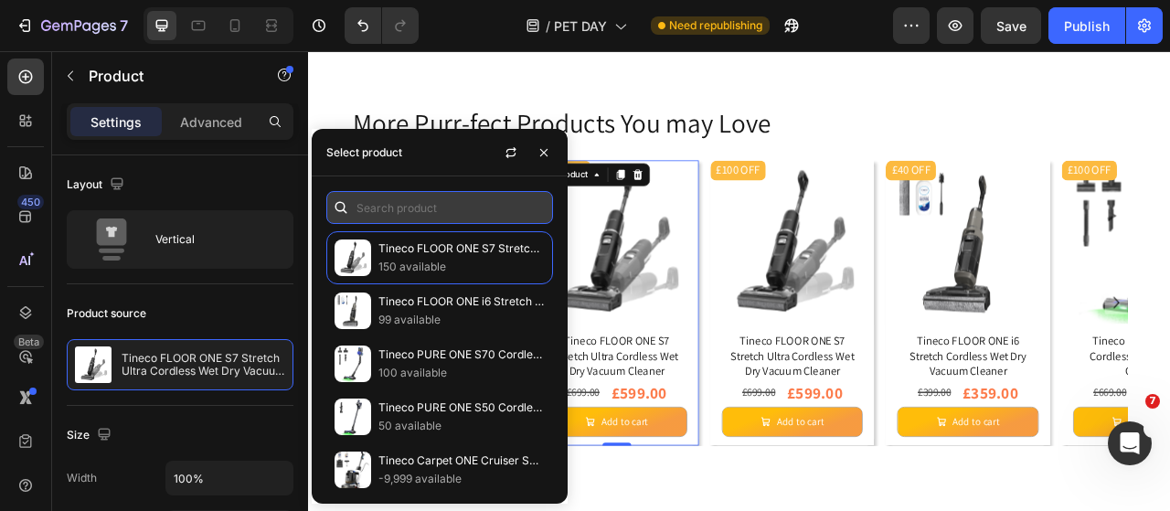
click at [386, 218] on input "text" at bounding box center [439, 207] width 227 height 33
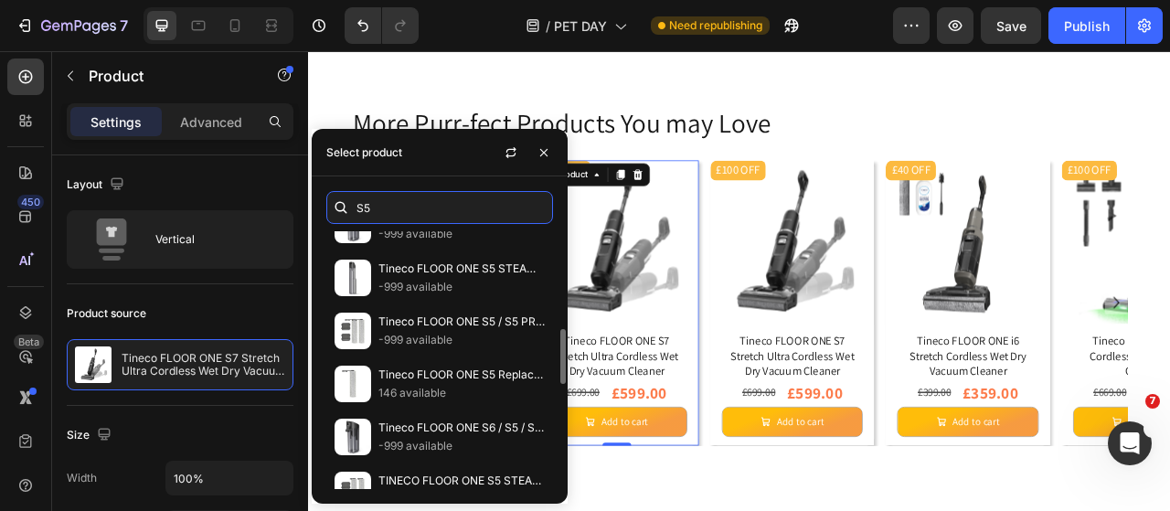
scroll to position [640, 0]
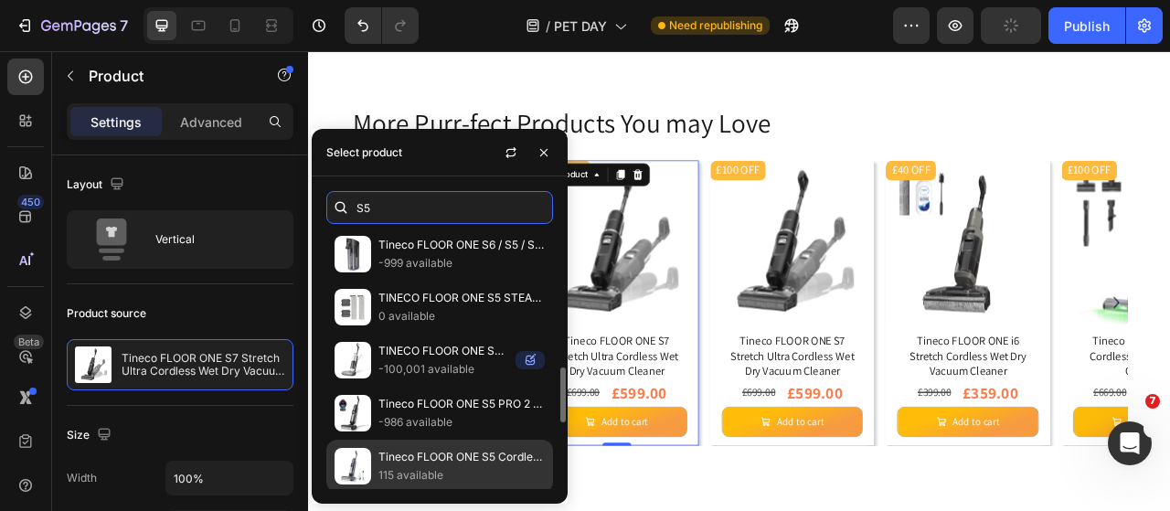
type input "S5"
click at [471, 468] on p "115 available" at bounding box center [461, 475] width 166 height 18
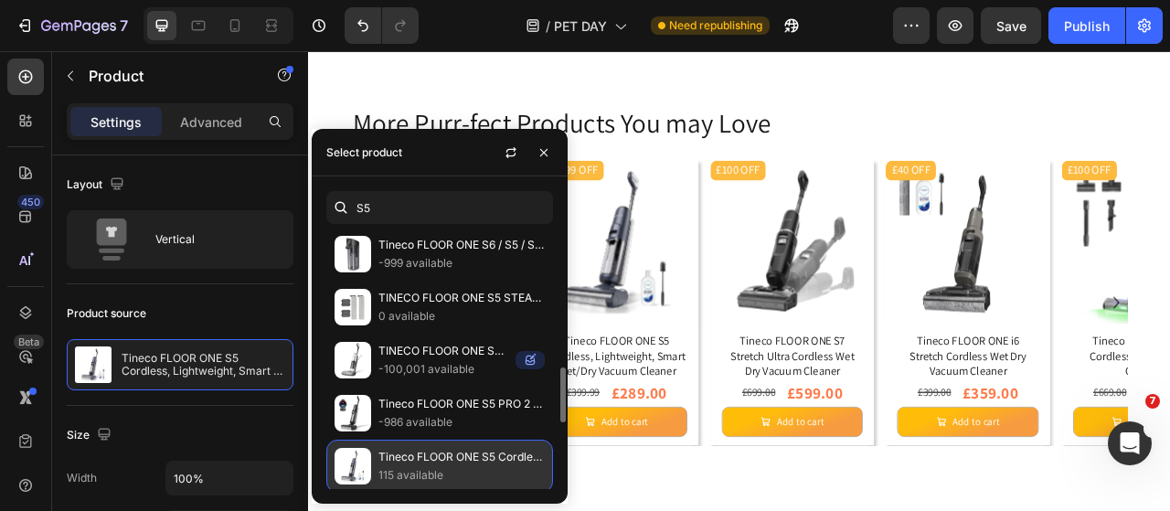
click at [346, 453] on img at bounding box center [352, 466] width 37 height 37
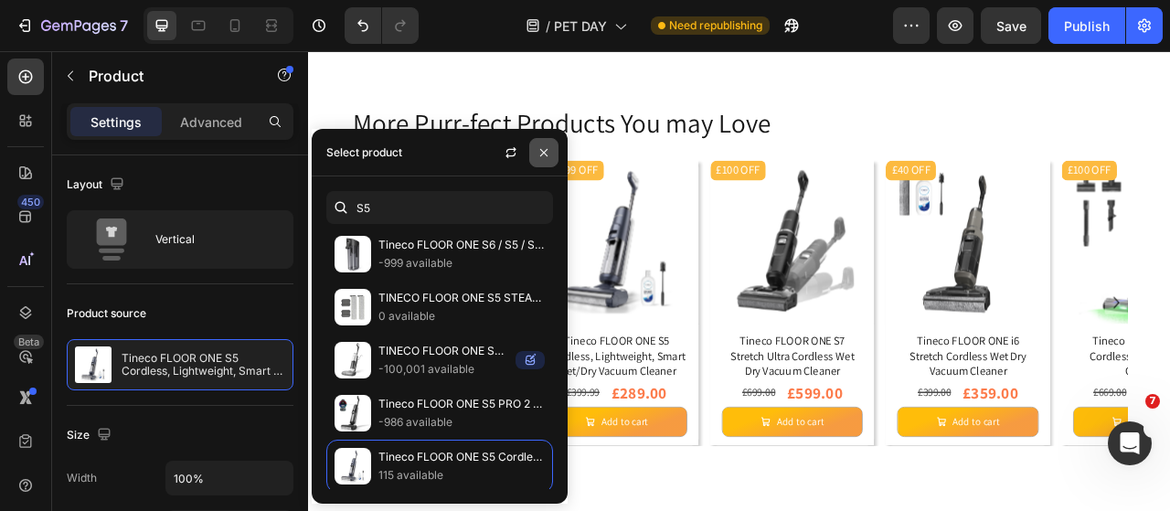
click at [544, 160] on button "button" at bounding box center [543, 152] width 29 height 29
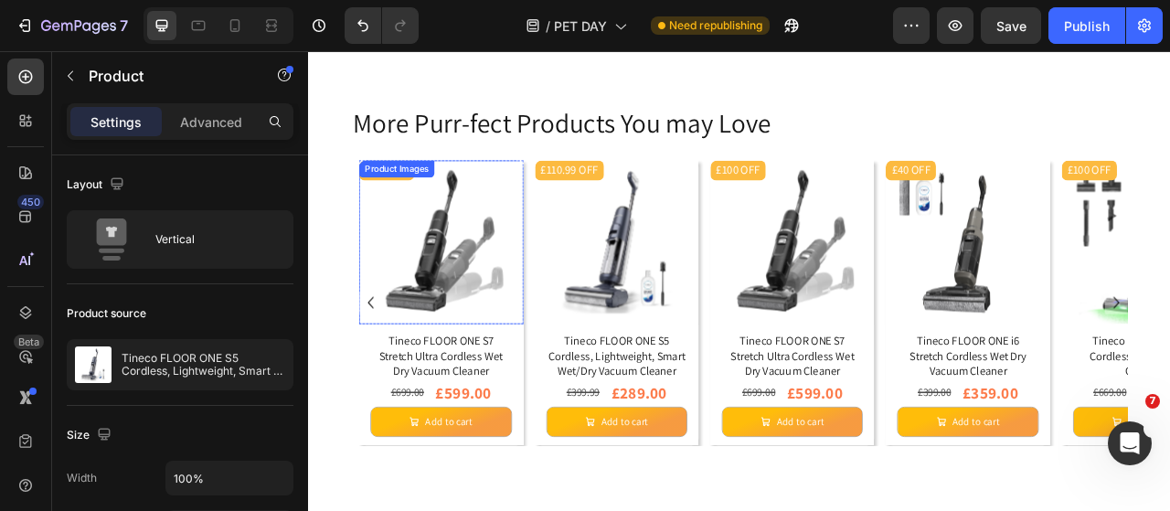
click at [499, 307] on img at bounding box center [476, 294] width 208 height 208
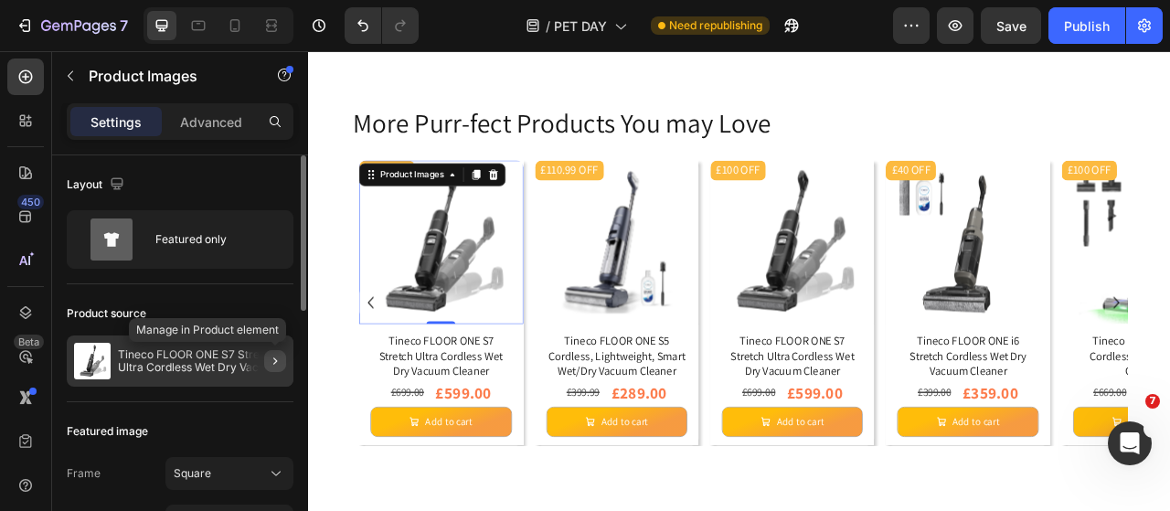
click at [274, 362] on icon "button" at bounding box center [275, 360] width 4 height 7
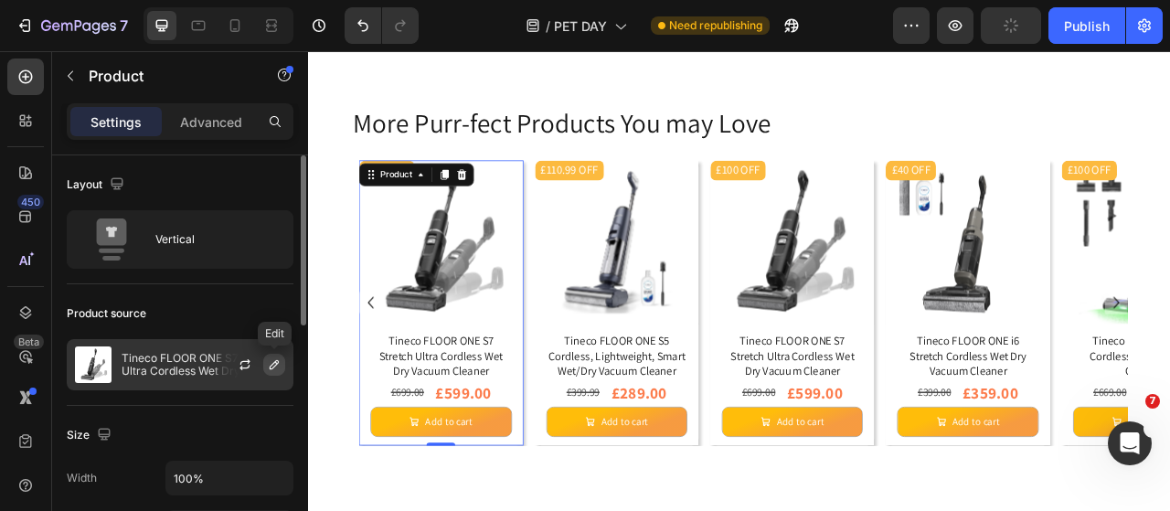
click at [269, 366] on icon "button" at bounding box center [274, 364] width 15 height 15
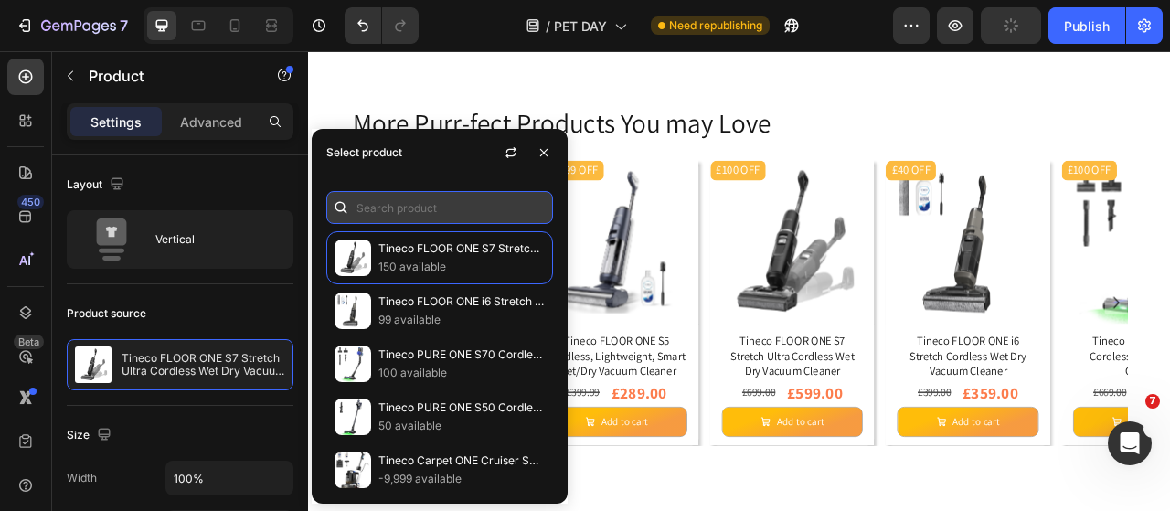
click at [389, 209] on input "text" at bounding box center [439, 207] width 227 height 33
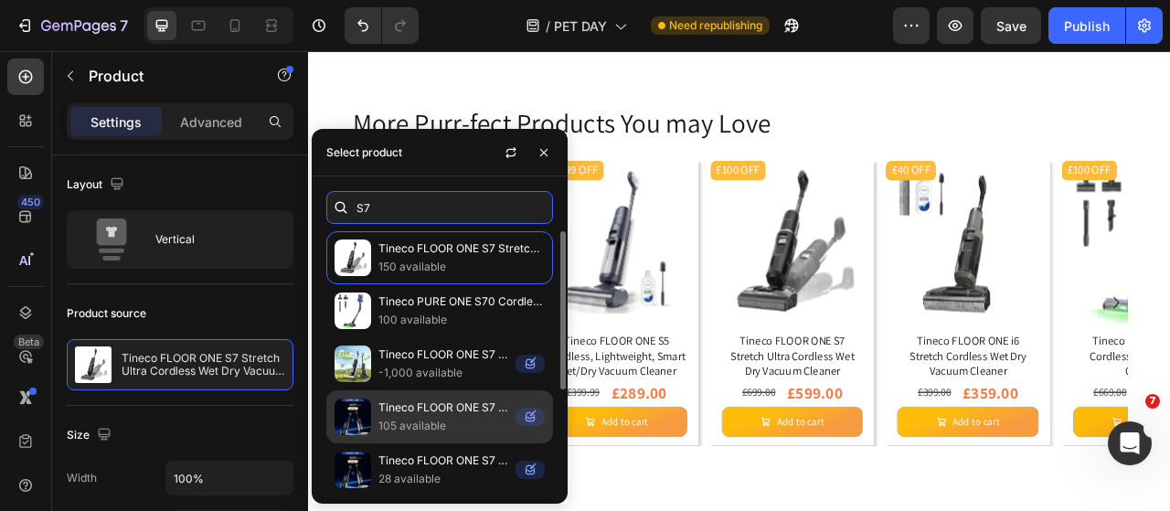
scroll to position [161, 0]
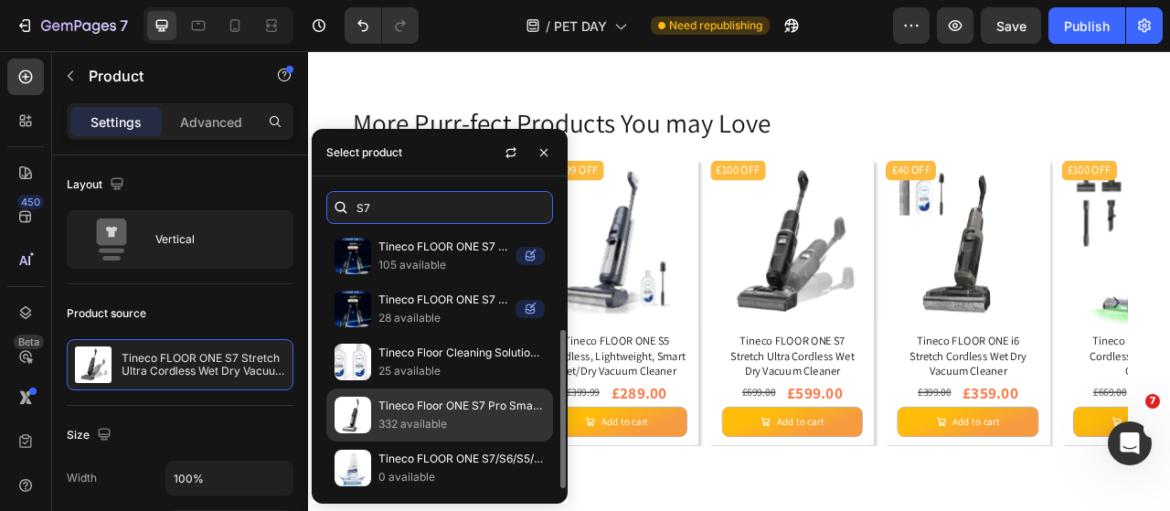
type input "S7"
click at [455, 404] on p "Tineco Floor ONE S7 Pro Smart Wet Dry Vacuum Cleaner" at bounding box center [461, 406] width 166 height 18
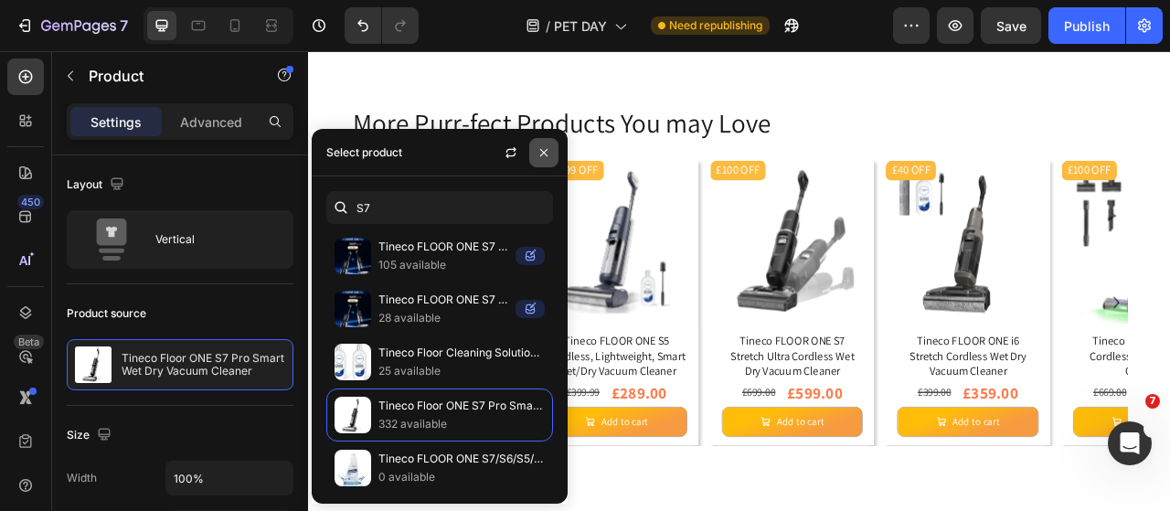
click at [546, 154] on icon "button" at bounding box center [543, 152] width 15 height 15
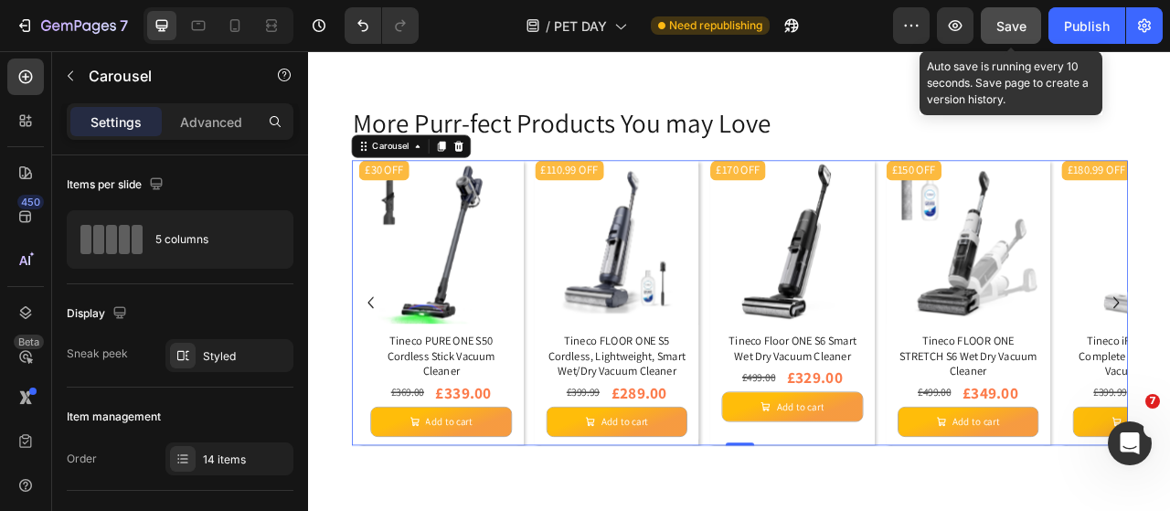
click at [1002, 26] on span "Save" at bounding box center [1011, 26] width 30 height 16
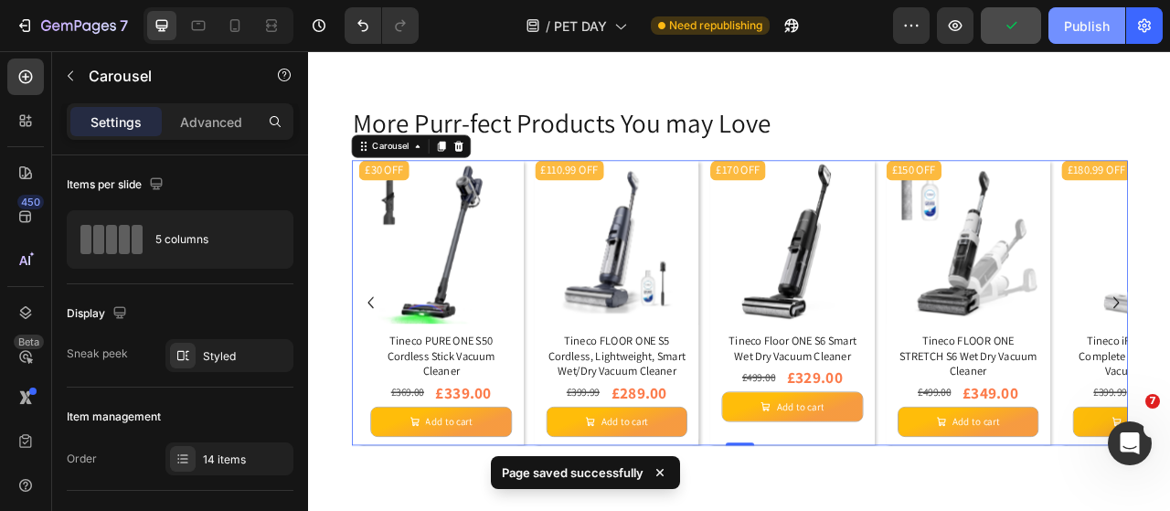
click at [1070, 37] on button "Publish" at bounding box center [1086, 25] width 77 height 37
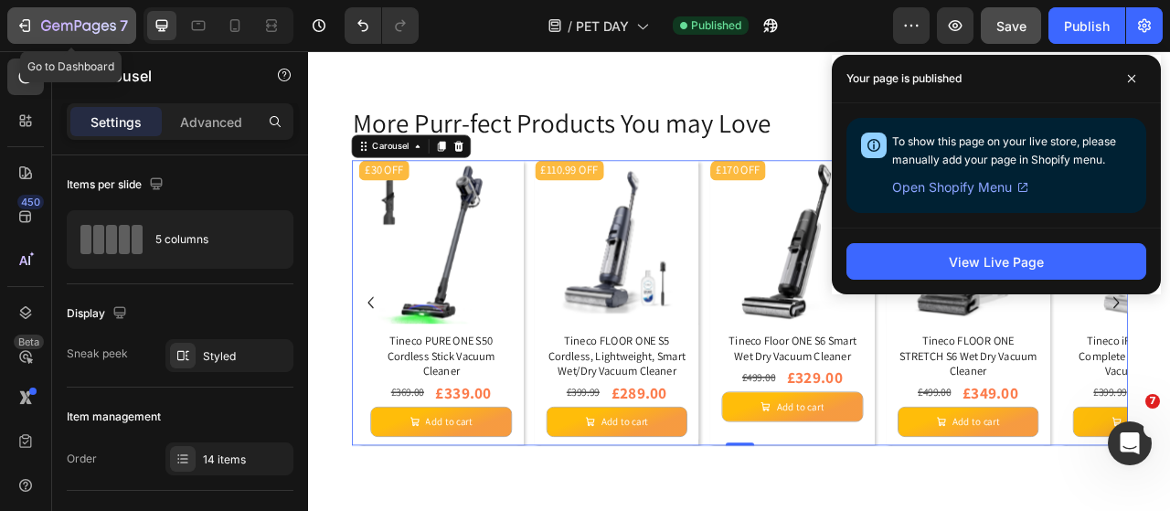
click at [30, 25] on icon "button" at bounding box center [25, 25] width 18 height 18
